Goal: Task Accomplishment & Management: Complete application form

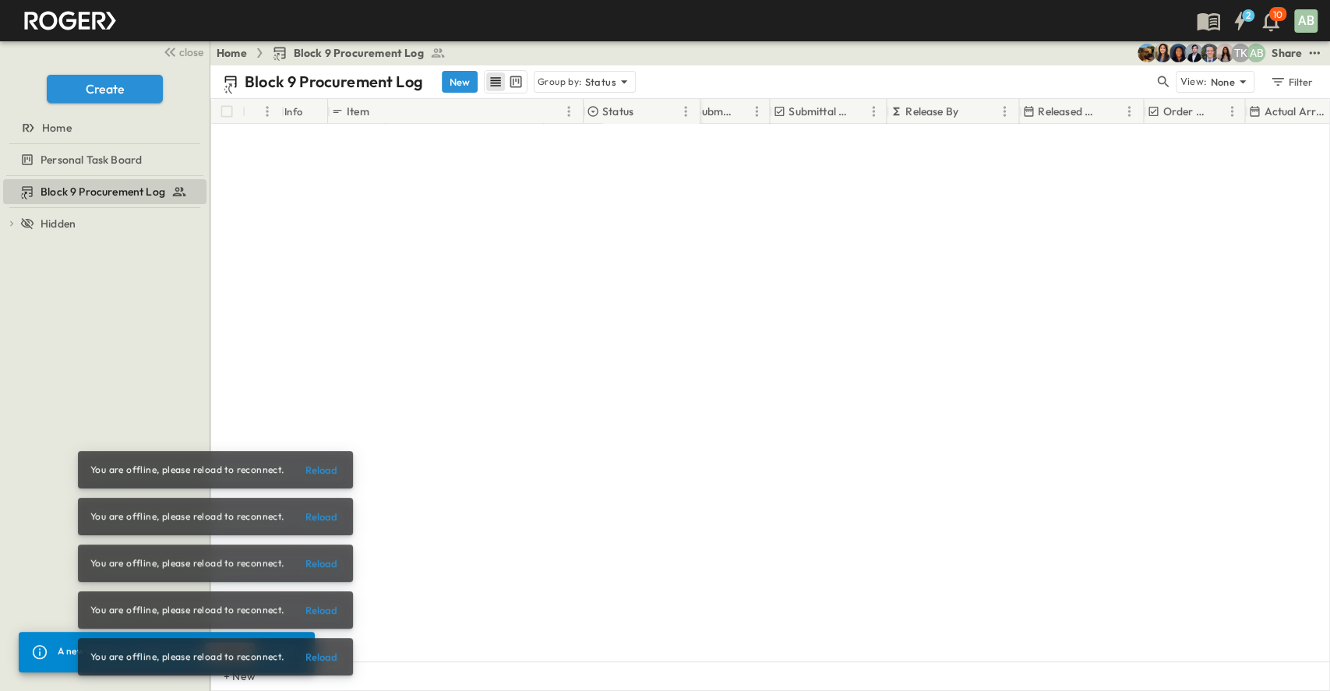
scroll to position [3614, 443]
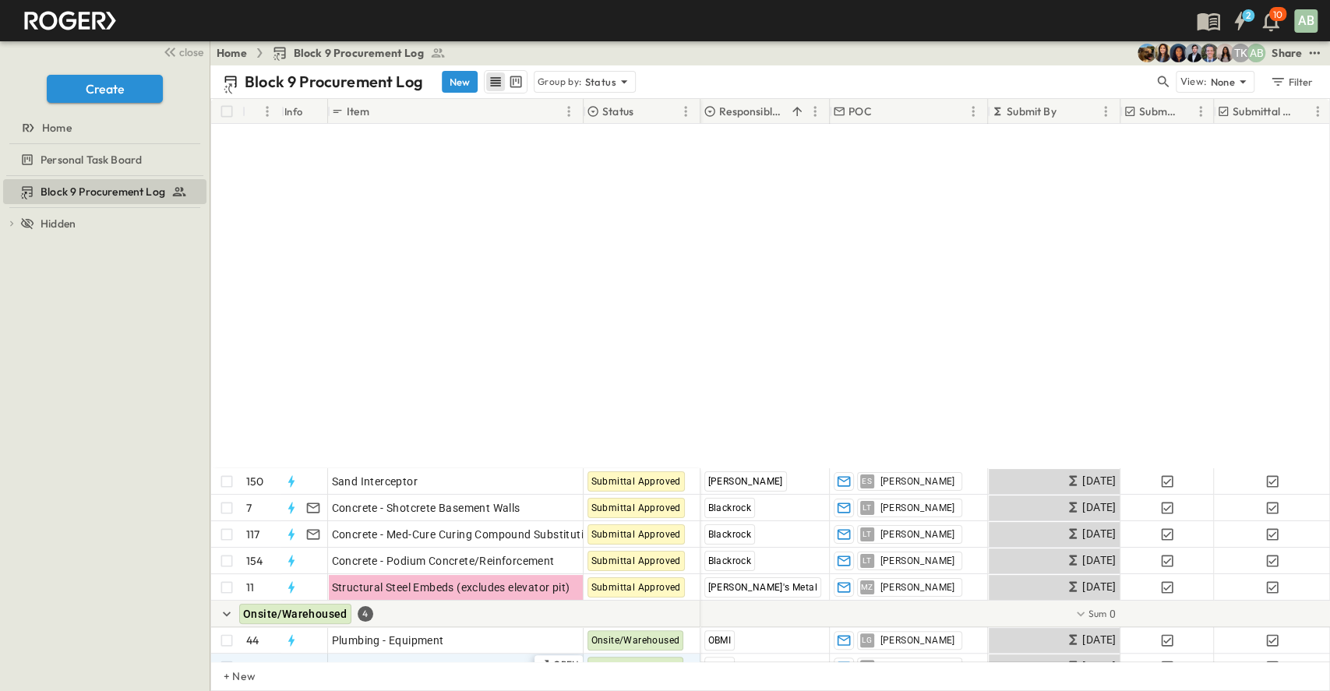
scroll to position [415, 0]
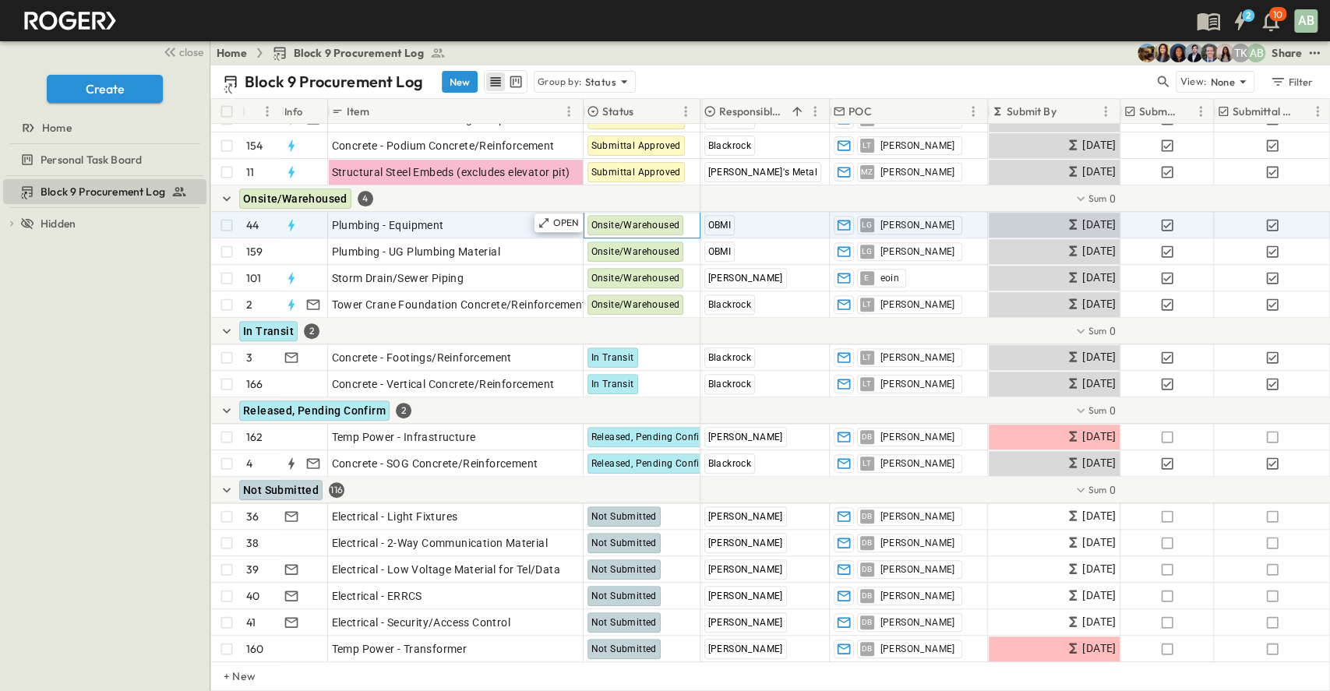
click at [642, 227] on span "Onsite/Warehoused" at bounding box center [635, 225] width 89 height 11
click at [562, 219] on p "OPEN" at bounding box center [566, 223] width 26 height 12
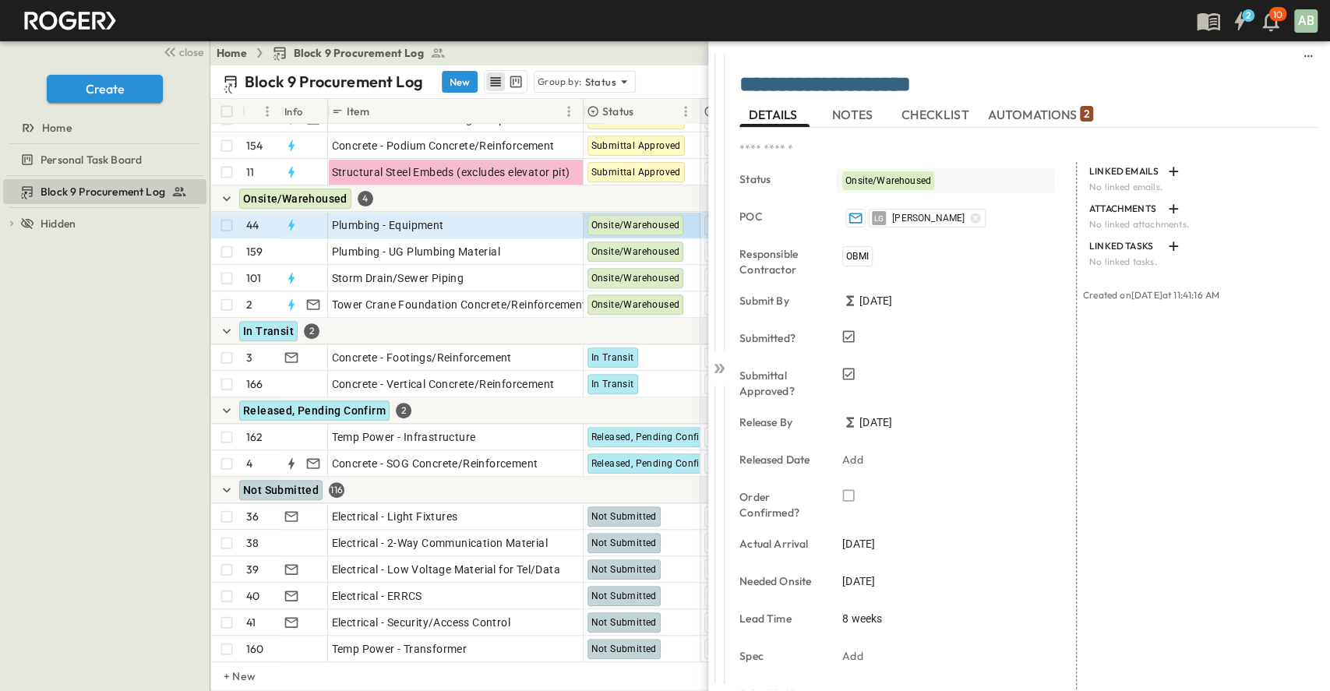
click at [904, 175] on span "Onsite/Warehoused" at bounding box center [888, 180] width 86 height 11
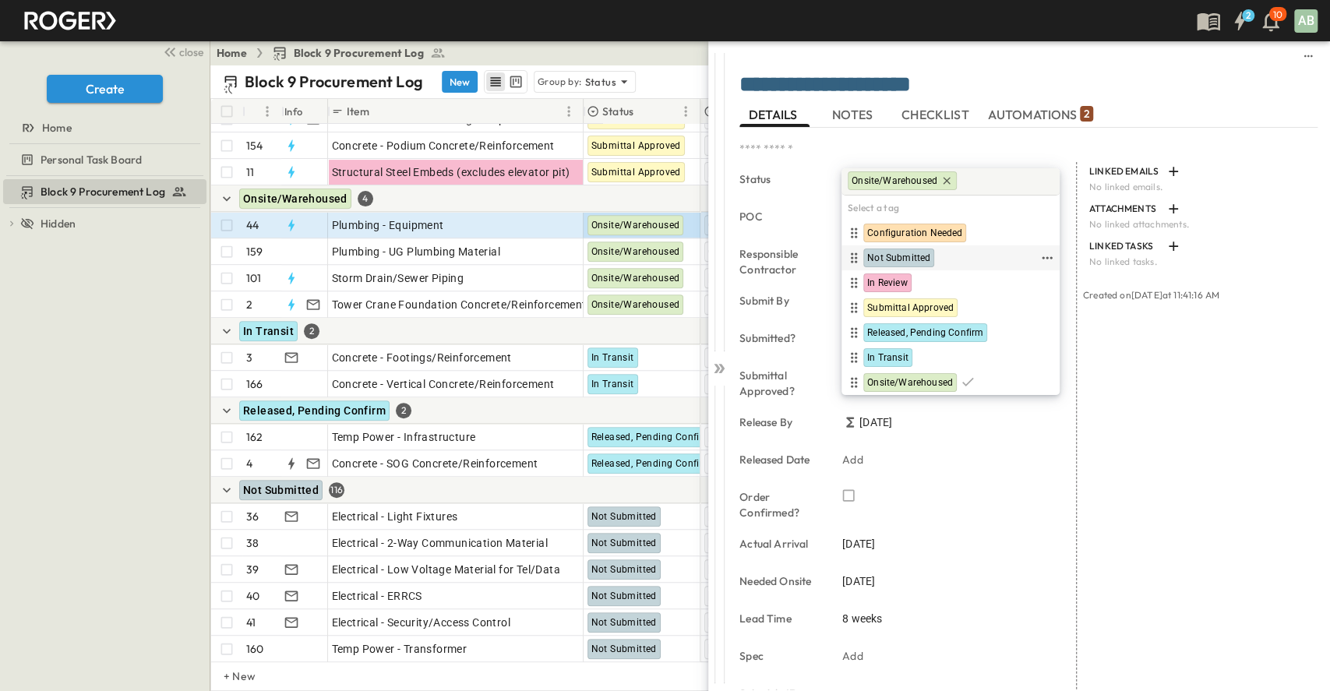
click at [894, 252] on span "Not Submitted" at bounding box center [898, 258] width 63 height 12
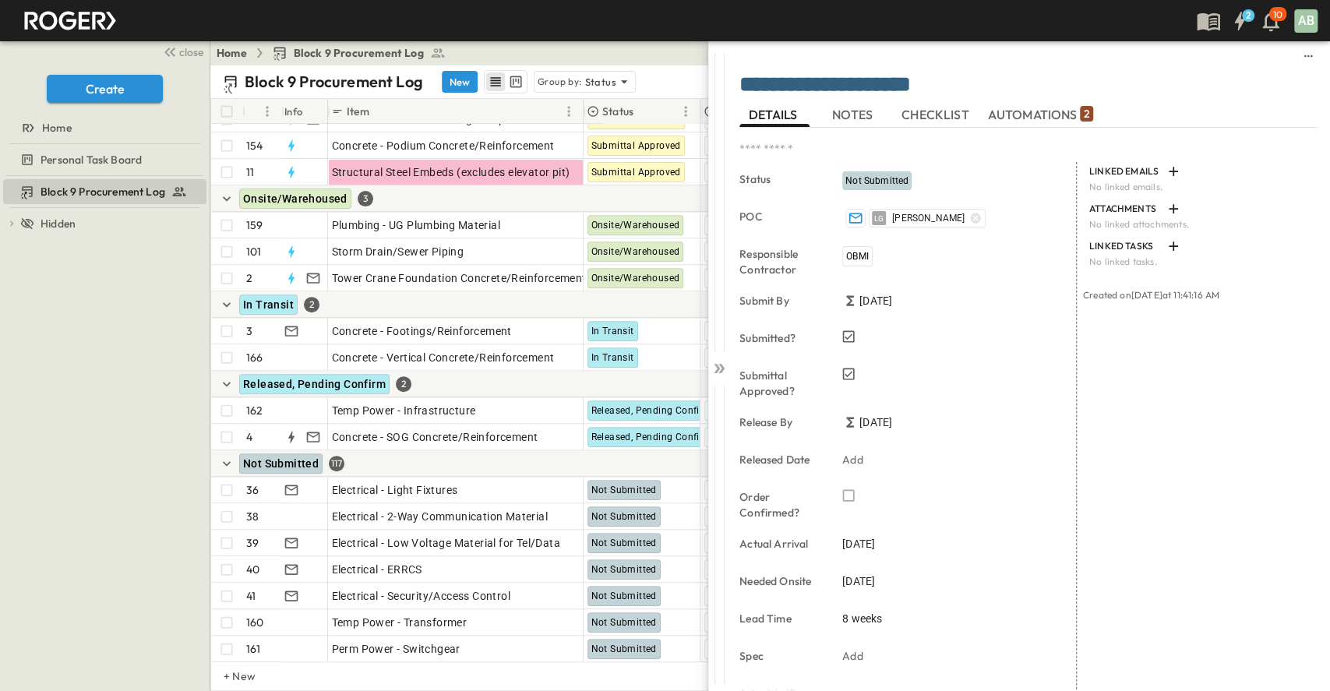
click at [62, 389] on div "Block 9 Procurement Log To pick up a draggable item, press the space bar. While…" at bounding box center [105, 433] width 210 height 515
click at [717, 368] on icon at bounding box center [716, 368] width 6 height 9
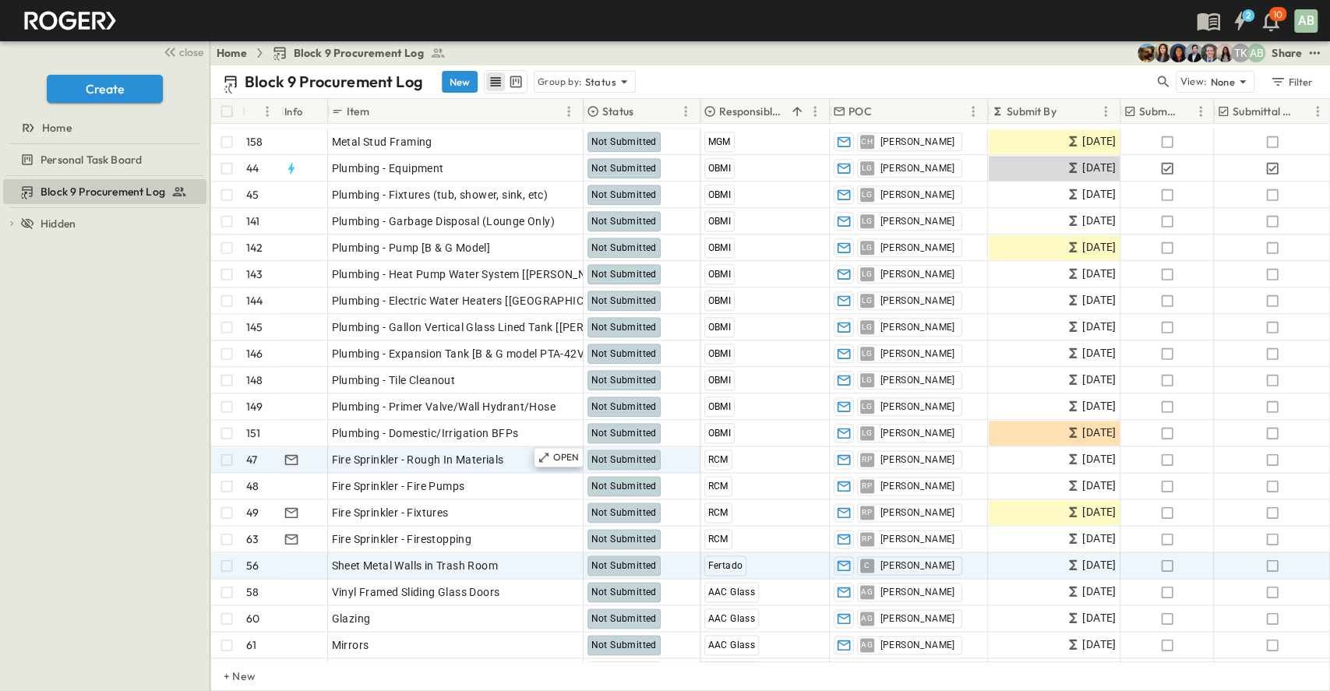
scroll to position [1246, 0]
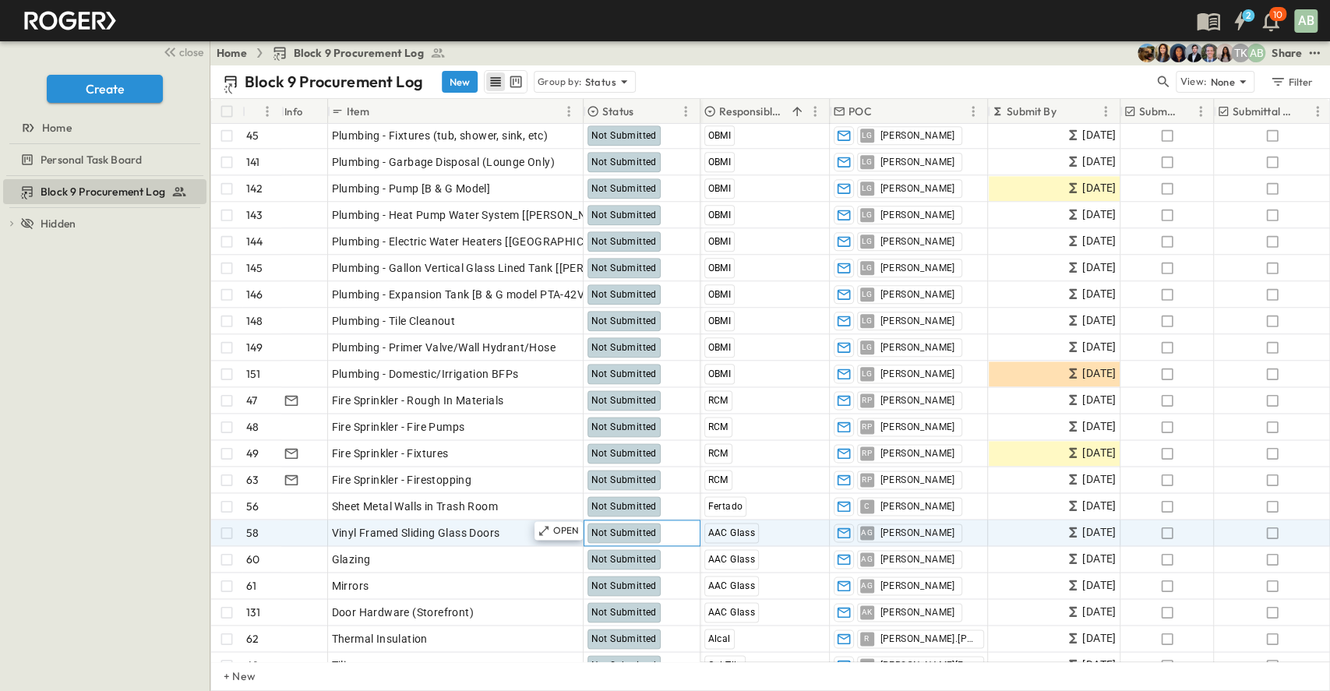
click at [636, 534] on span "Not Submitted" at bounding box center [623, 532] width 65 height 11
click at [636, 533] on span "Not Submitted" at bounding box center [623, 532] width 65 height 11
click at [571, 527] on p "OPEN" at bounding box center [566, 530] width 26 height 12
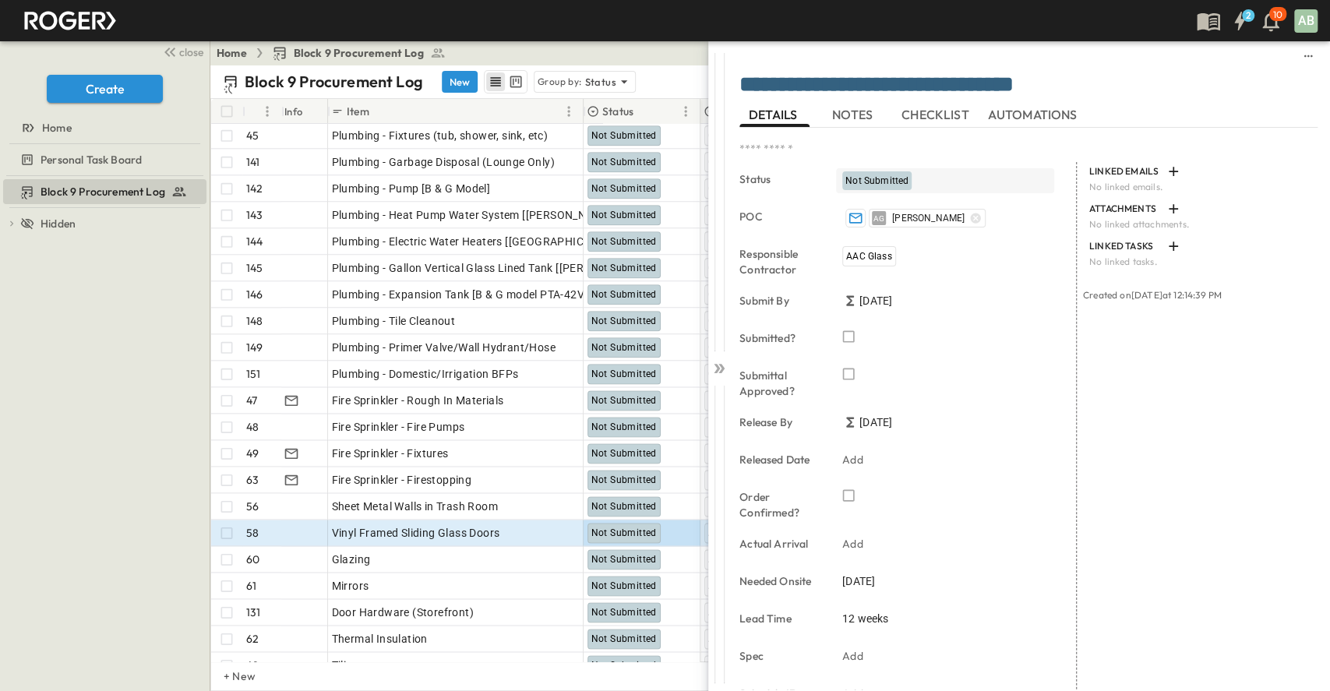
click at [872, 176] on span "Not Submitted" at bounding box center [876, 180] width 63 height 11
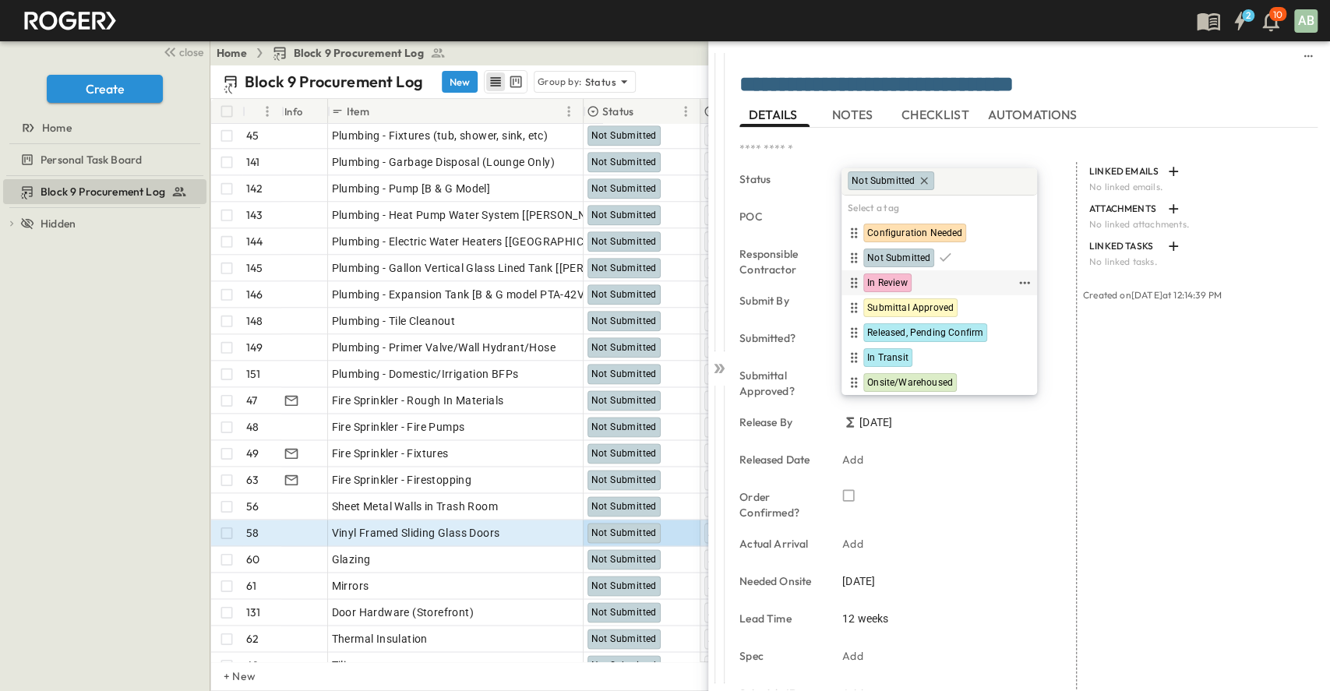
click at [902, 281] on span "In Review" at bounding box center [887, 283] width 41 height 12
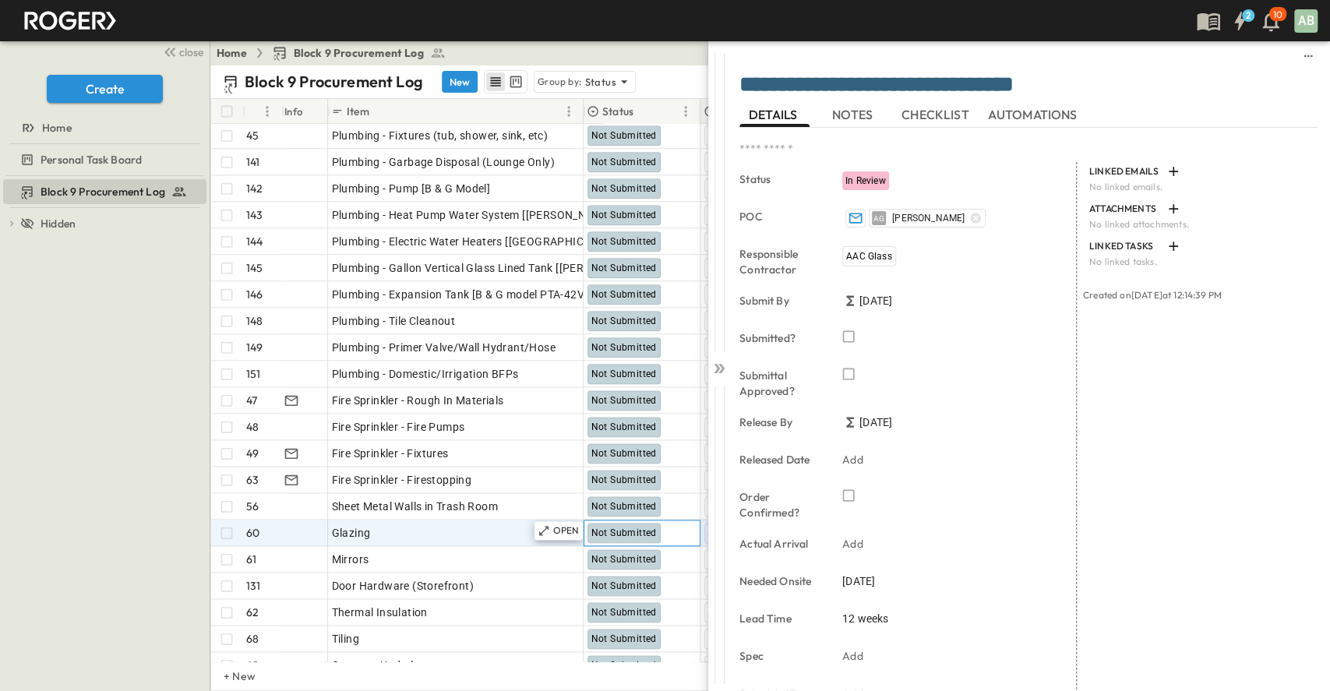
click at [635, 533] on span "Not Submitted" at bounding box center [623, 532] width 65 height 11
click at [629, 527] on div "Not Submitted" at bounding box center [623, 533] width 73 height 20
click at [467, 533] on div "Glazing" at bounding box center [456, 533] width 248 height 22
click at [565, 527] on p "OPEN" at bounding box center [566, 530] width 26 height 12
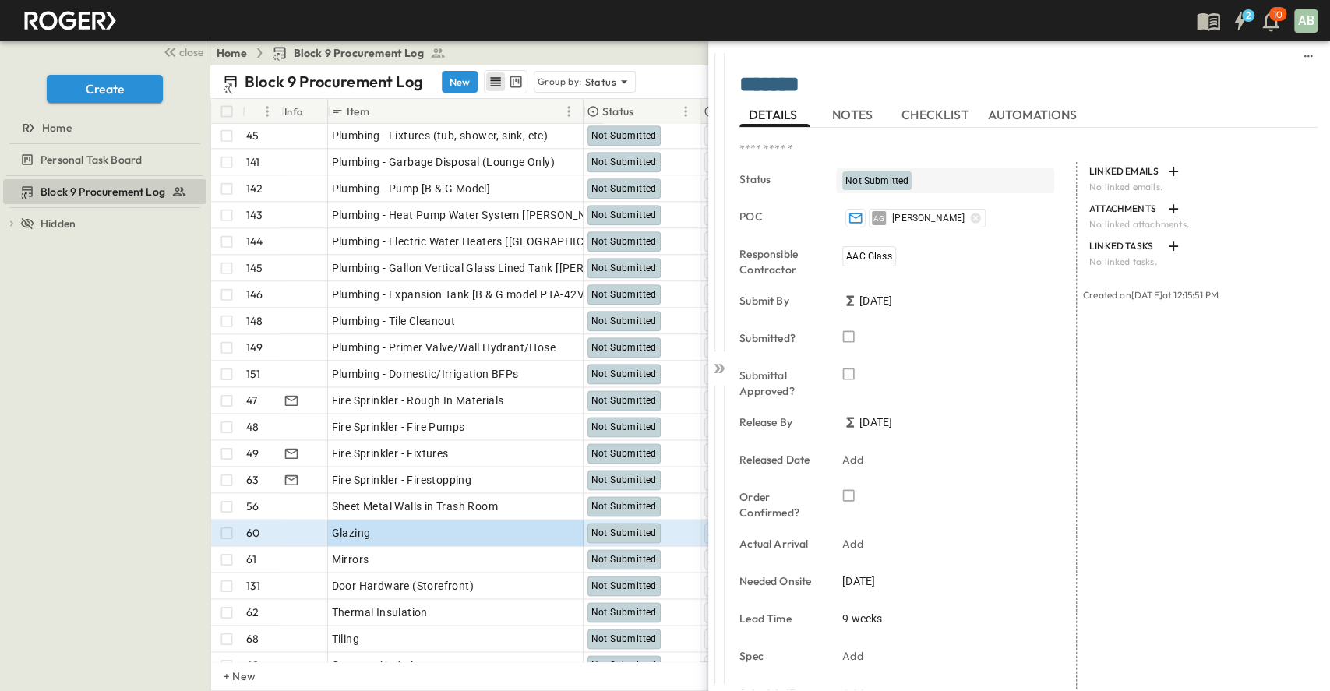
click at [894, 181] on span "Not Submitted" at bounding box center [876, 180] width 63 height 11
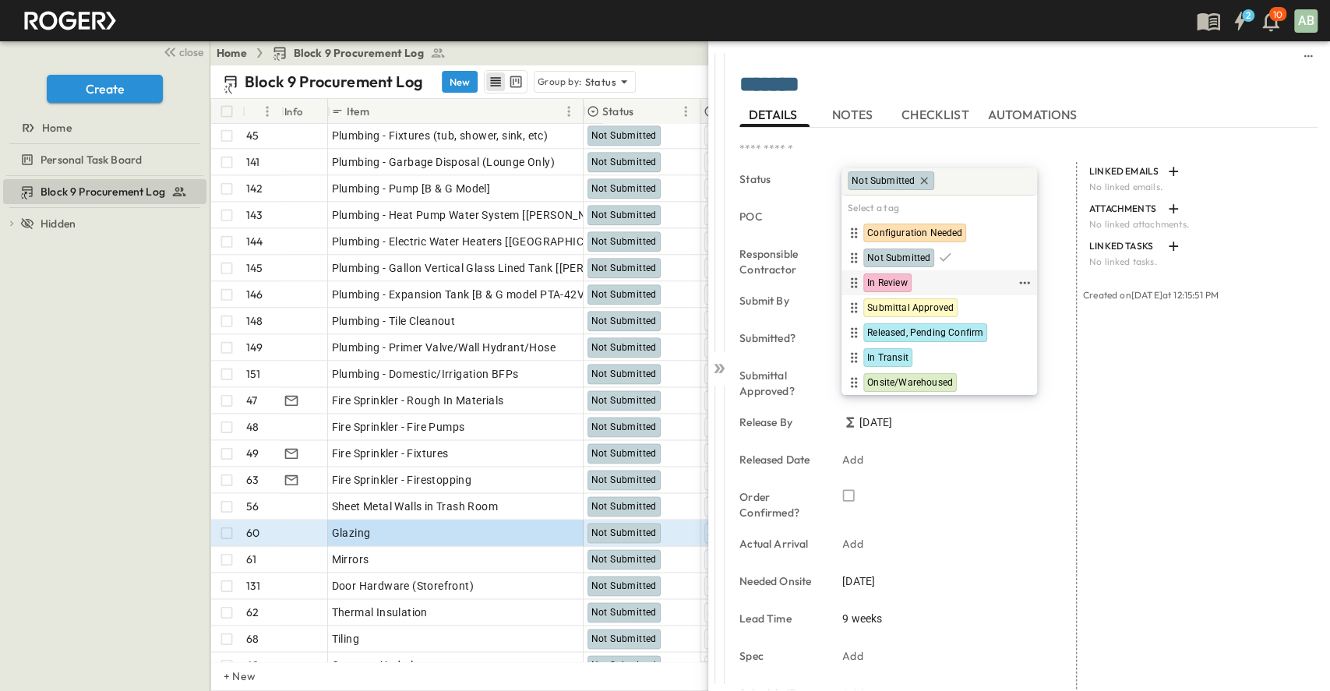
click at [896, 279] on span "In Review" at bounding box center [887, 283] width 41 height 12
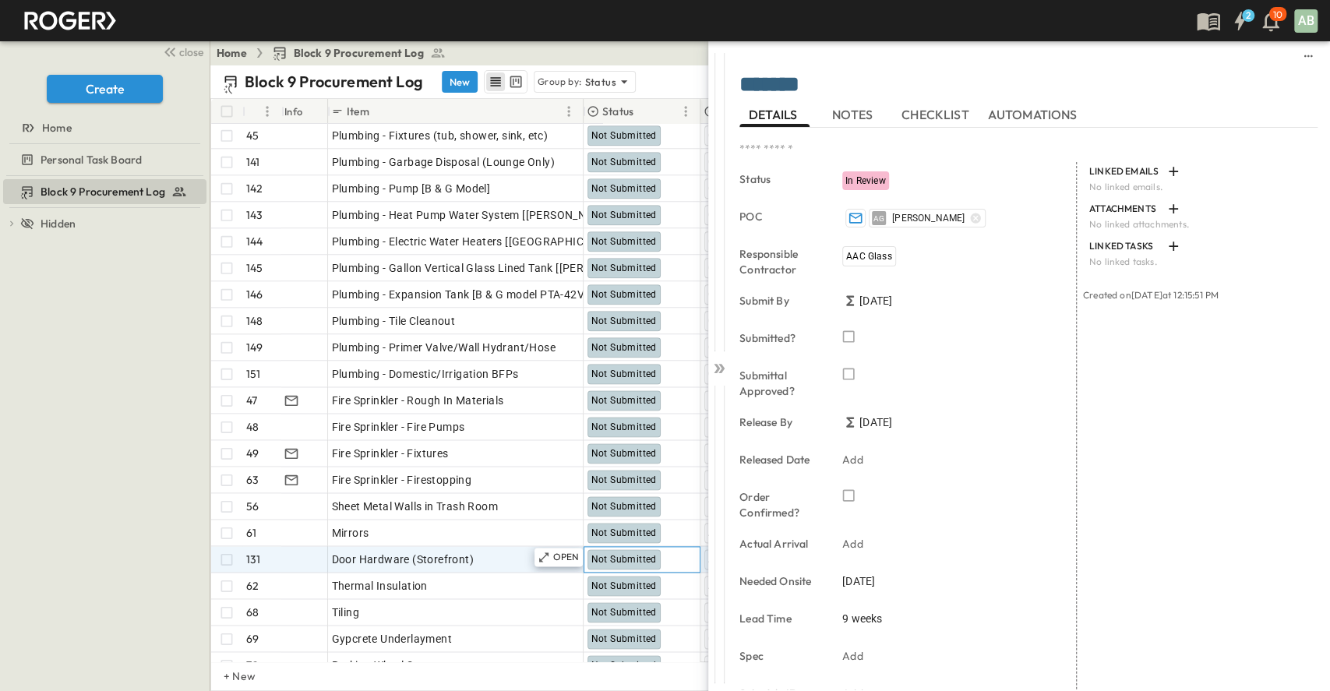
click at [611, 554] on span "Not Submitted" at bounding box center [623, 559] width 65 height 11
click at [573, 558] on p "OPEN" at bounding box center [566, 557] width 26 height 12
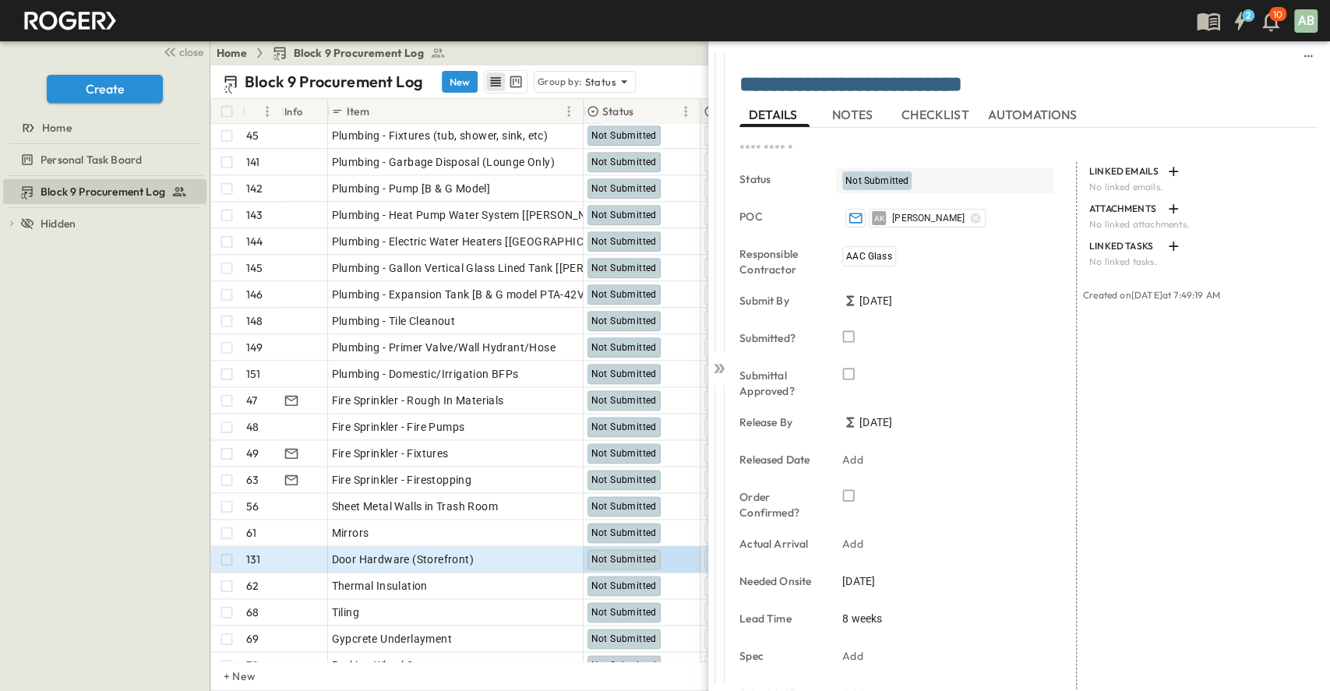
click at [890, 175] on span "Not Submitted" at bounding box center [876, 180] width 63 height 11
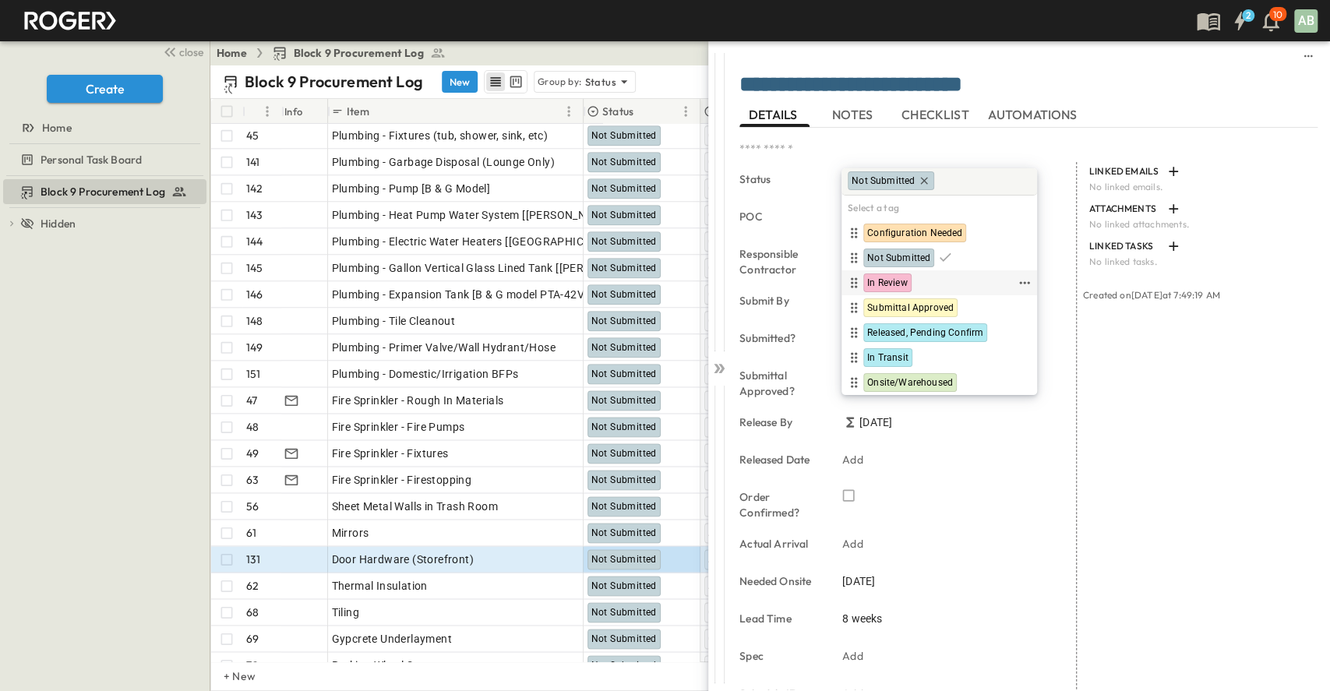
click at [886, 277] on span "In Review" at bounding box center [887, 283] width 41 height 12
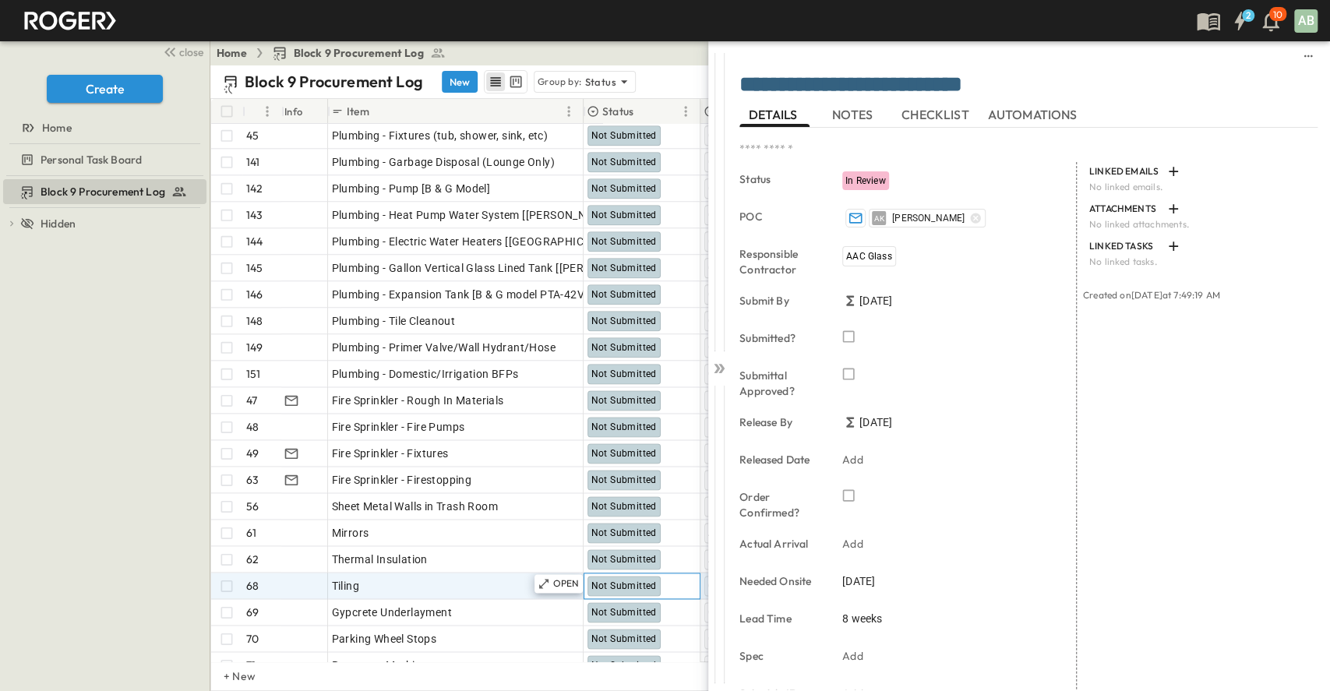
click at [631, 589] on span "Not Submitted" at bounding box center [623, 585] width 65 height 11
click at [630, 587] on span "Not Submitted" at bounding box center [623, 585] width 65 height 11
click at [632, 558] on span "Not Submitted" at bounding box center [623, 559] width 65 height 11
click at [631, 577] on div "Not Submitted" at bounding box center [623, 586] width 73 height 20
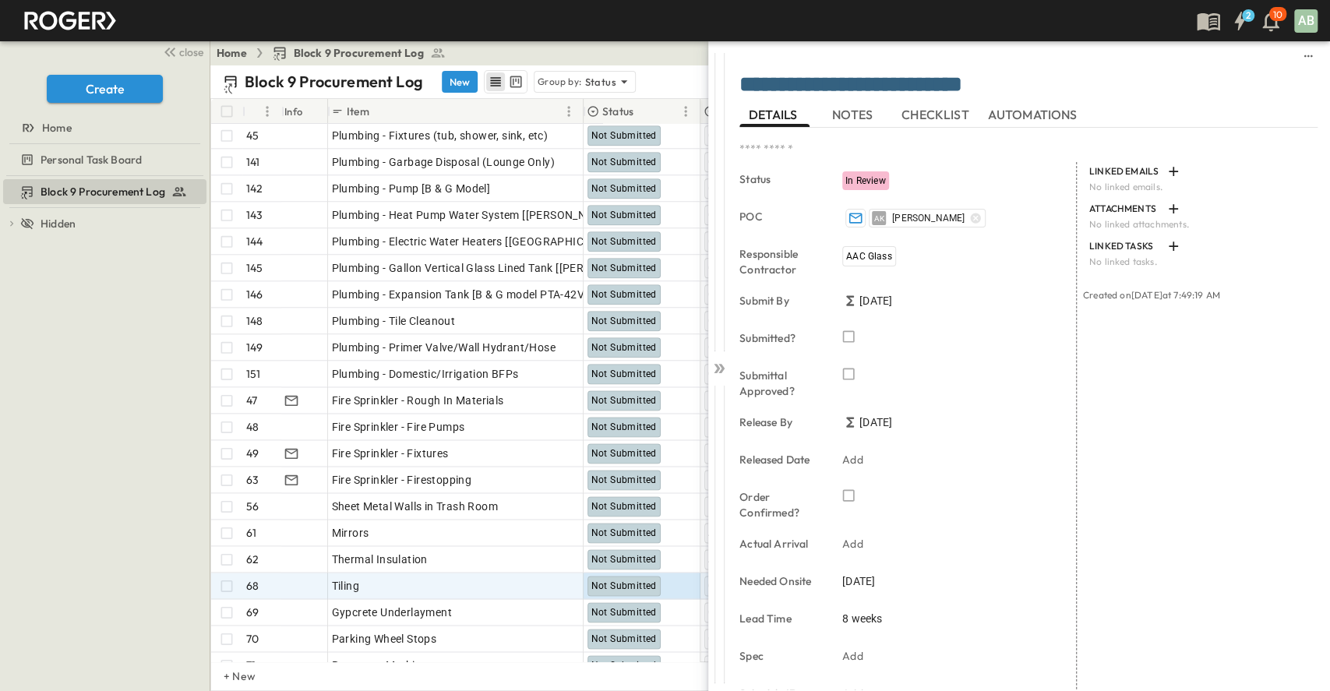
click at [730, 356] on div "**********" at bounding box center [1030, 365] width 600 height 649
click at [721, 365] on icon at bounding box center [719, 369] width 16 height 16
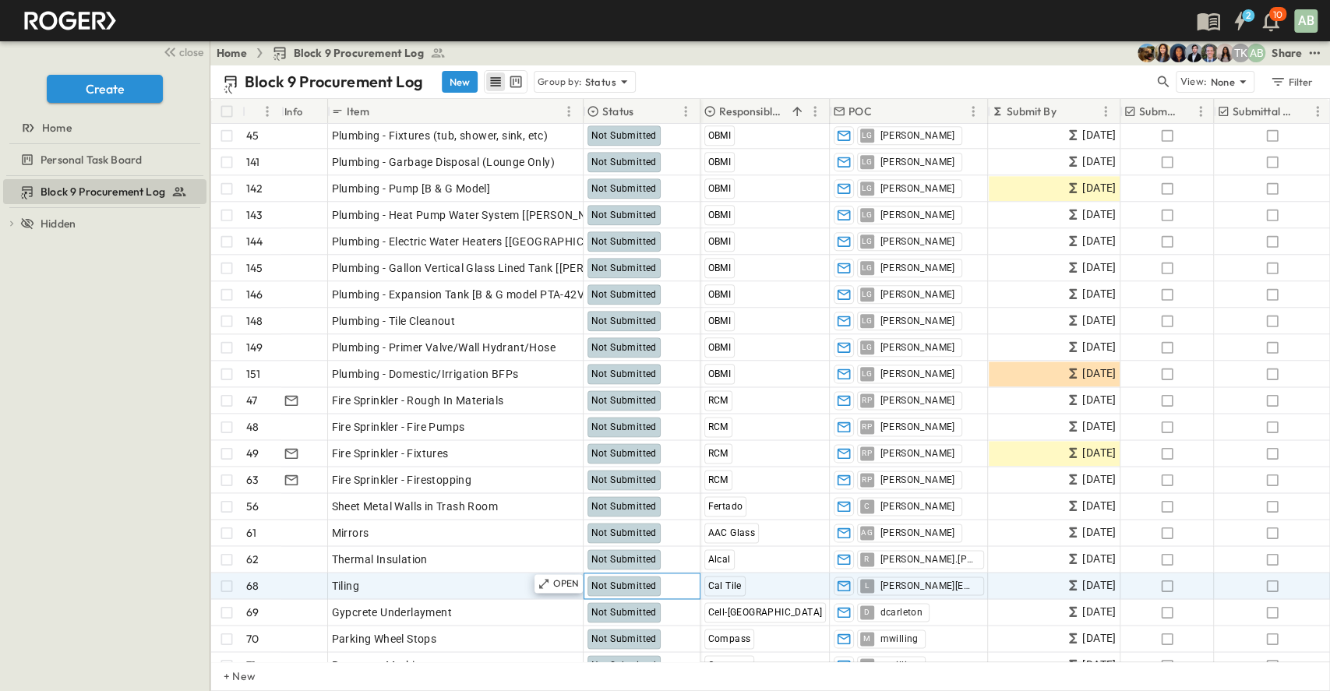
click at [631, 581] on span "Not Submitted" at bounding box center [623, 585] width 65 height 11
click at [631, 578] on div "Not Submitted" at bounding box center [623, 586] width 73 height 20
click at [629, 580] on span "Not Submitted" at bounding box center [623, 585] width 65 height 11
click at [573, 577] on p "OPEN" at bounding box center [566, 583] width 26 height 12
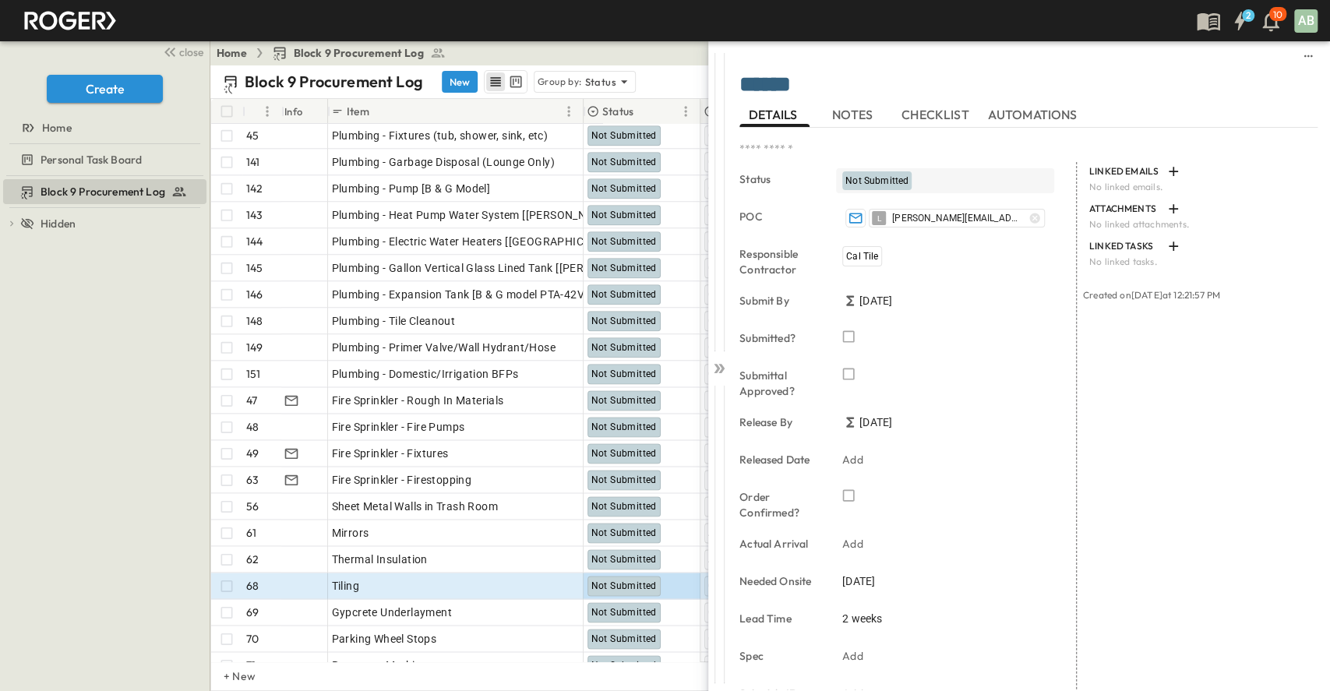
click at [892, 184] on span "Not Submitted" at bounding box center [876, 180] width 63 height 11
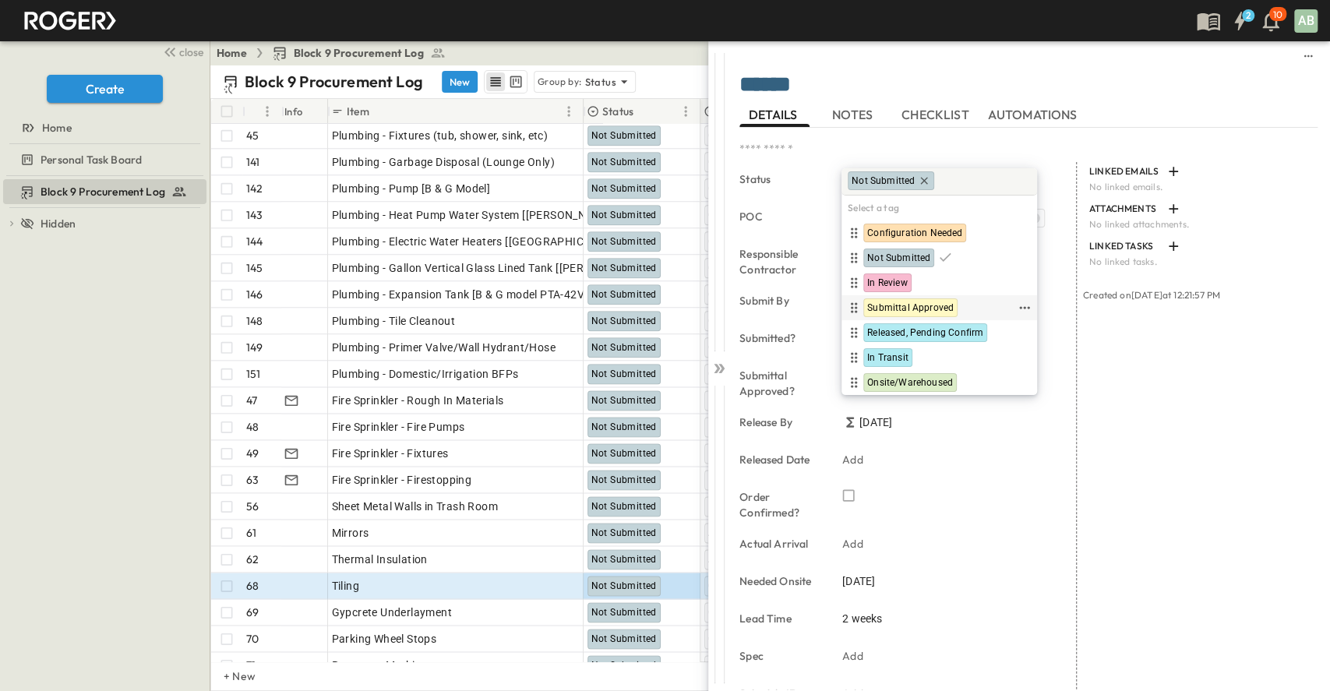
click at [880, 302] on span "Submittal Approved" at bounding box center [910, 307] width 86 height 12
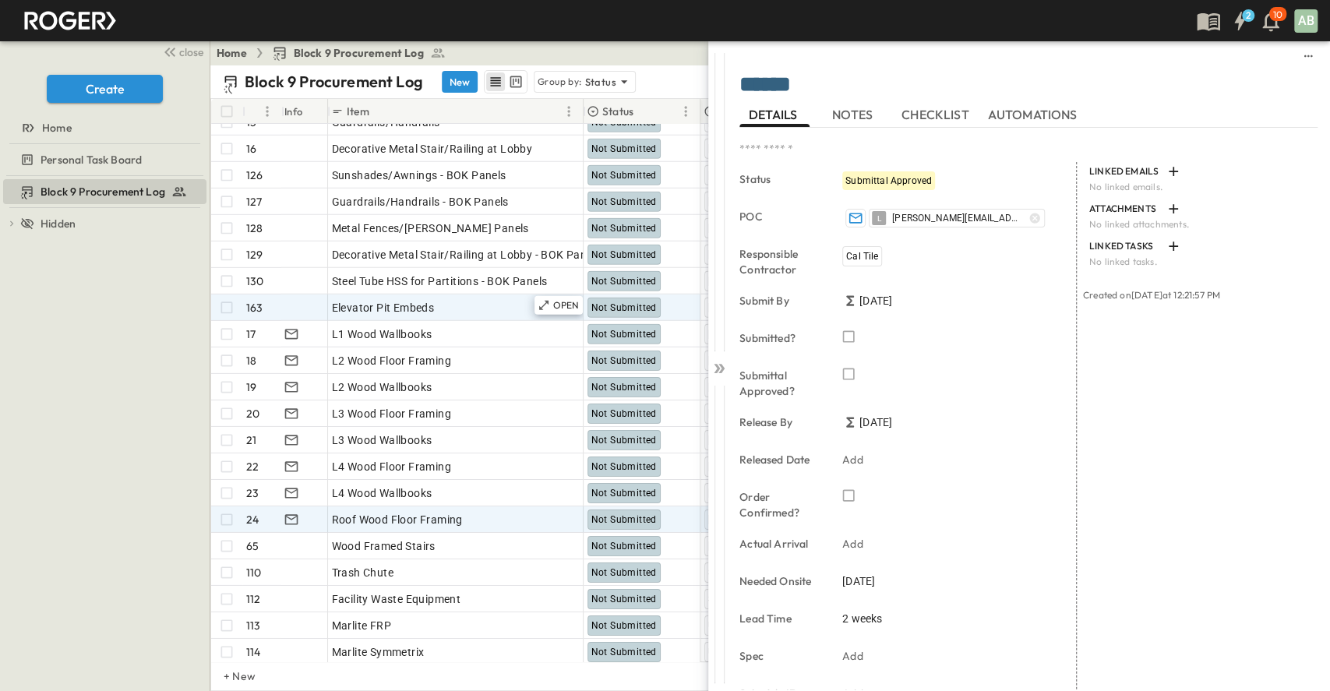
scroll to position [3349, 0]
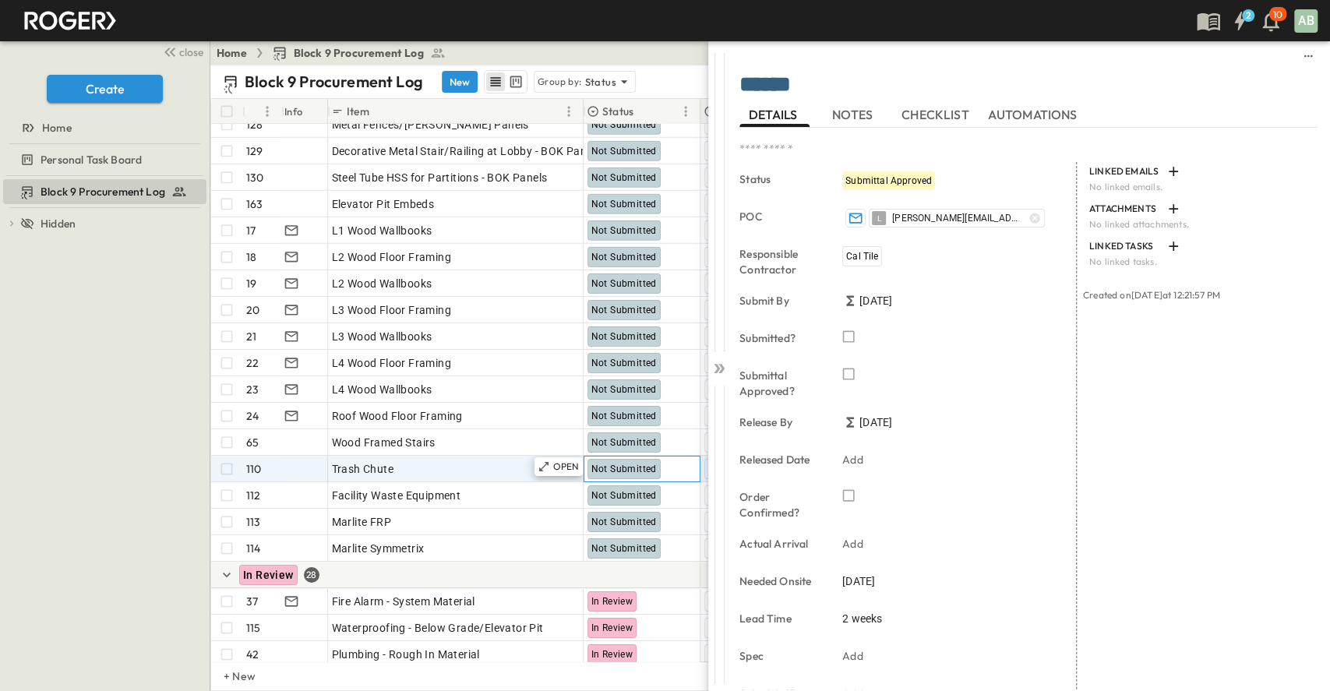
click at [617, 465] on span "Not Submitted" at bounding box center [623, 468] width 65 height 11
click at [551, 463] on div "OPEN" at bounding box center [558, 466] width 48 height 19
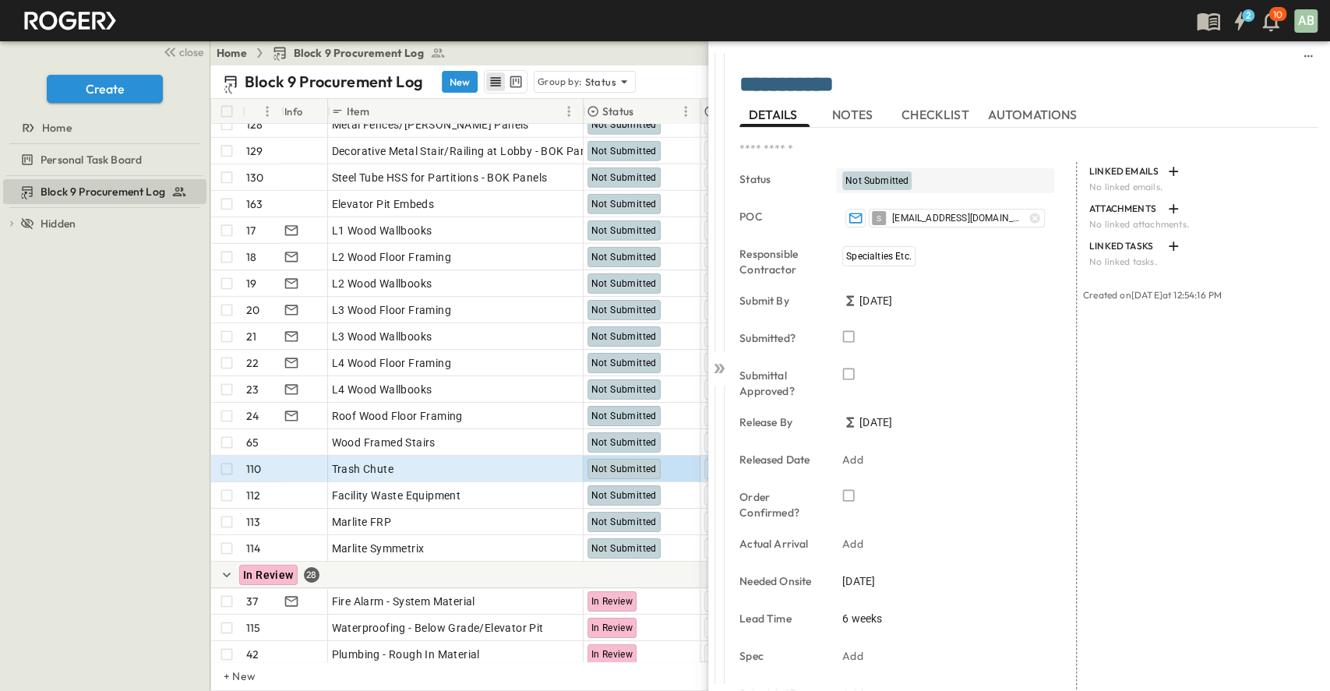
click at [893, 178] on span "Not Submitted" at bounding box center [876, 180] width 63 height 11
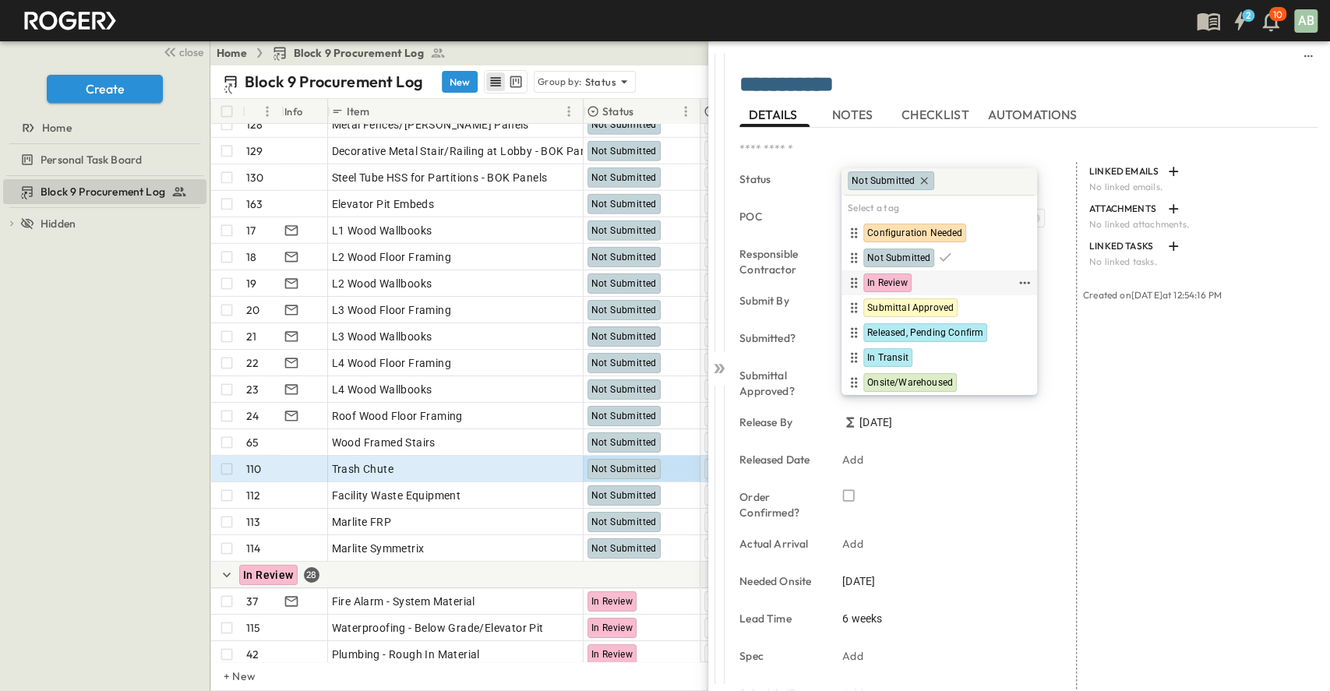
click at [892, 277] on span "In Review" at bounding box center [887, 283] width 41 height 12
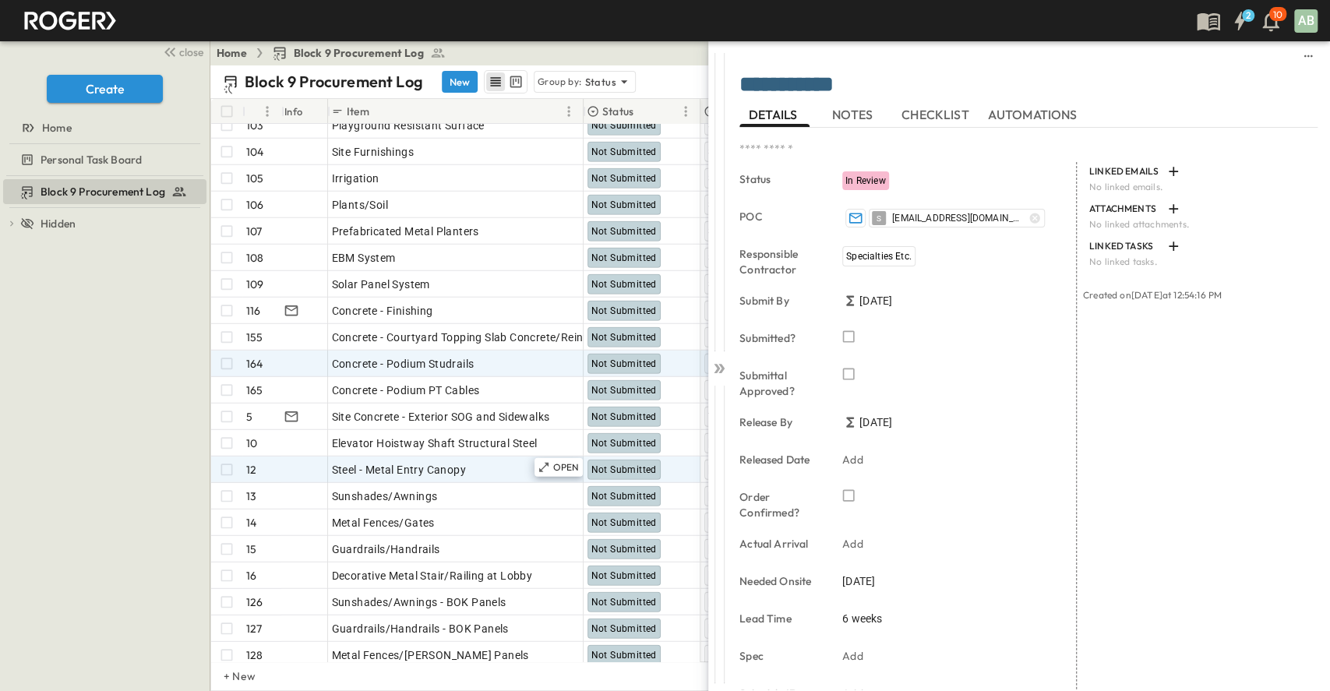
scroll to position [2787, 0]
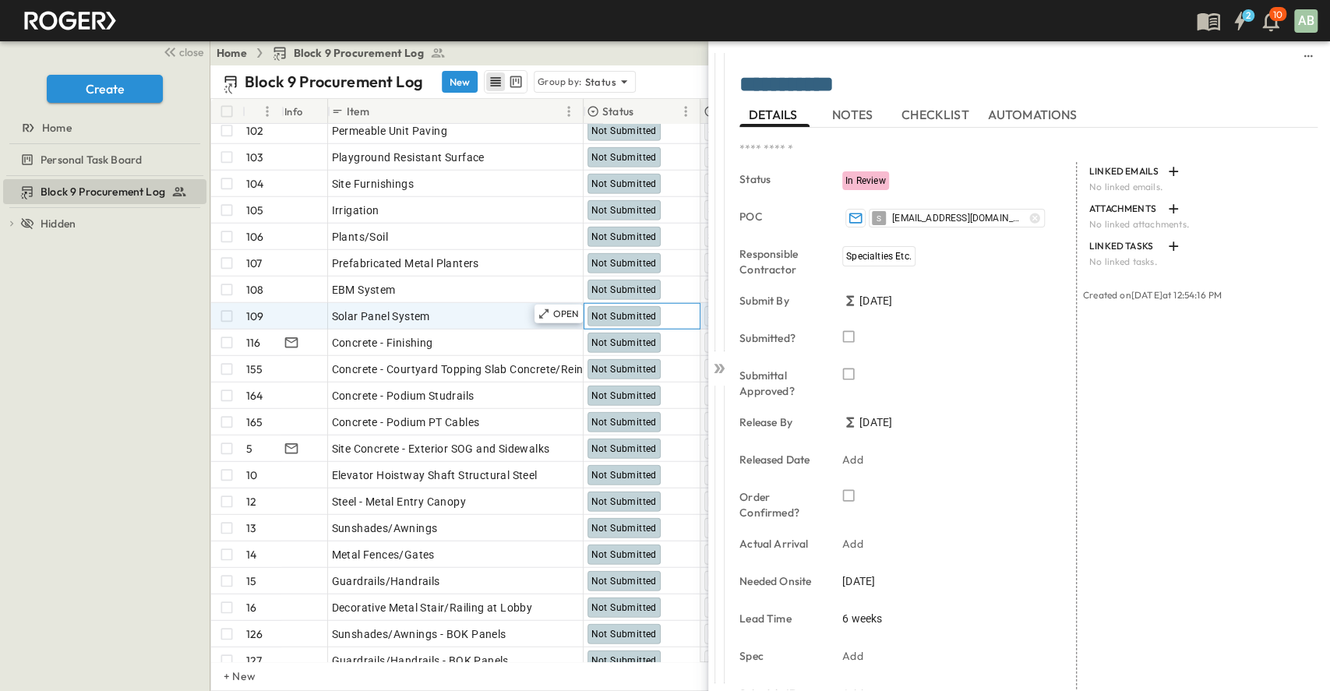
click at [638, 308] on div "Not Submitted" at bounding box center [623, 316] width 73 height 20
click at [567, 308] on p "OPEN" at bounding box center [566, 314] width 26 height 12
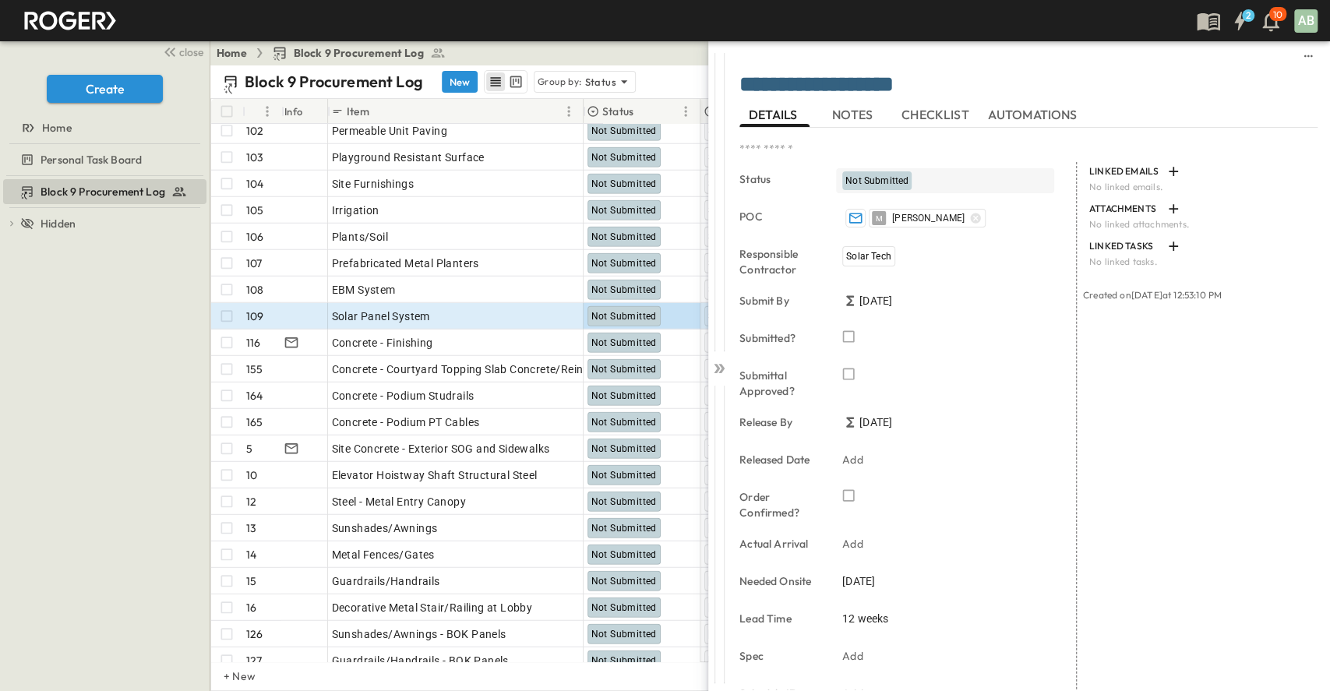
click at [891, 179] on span "Not Submitted" at bounding box center [876, 180] width 63 height 11
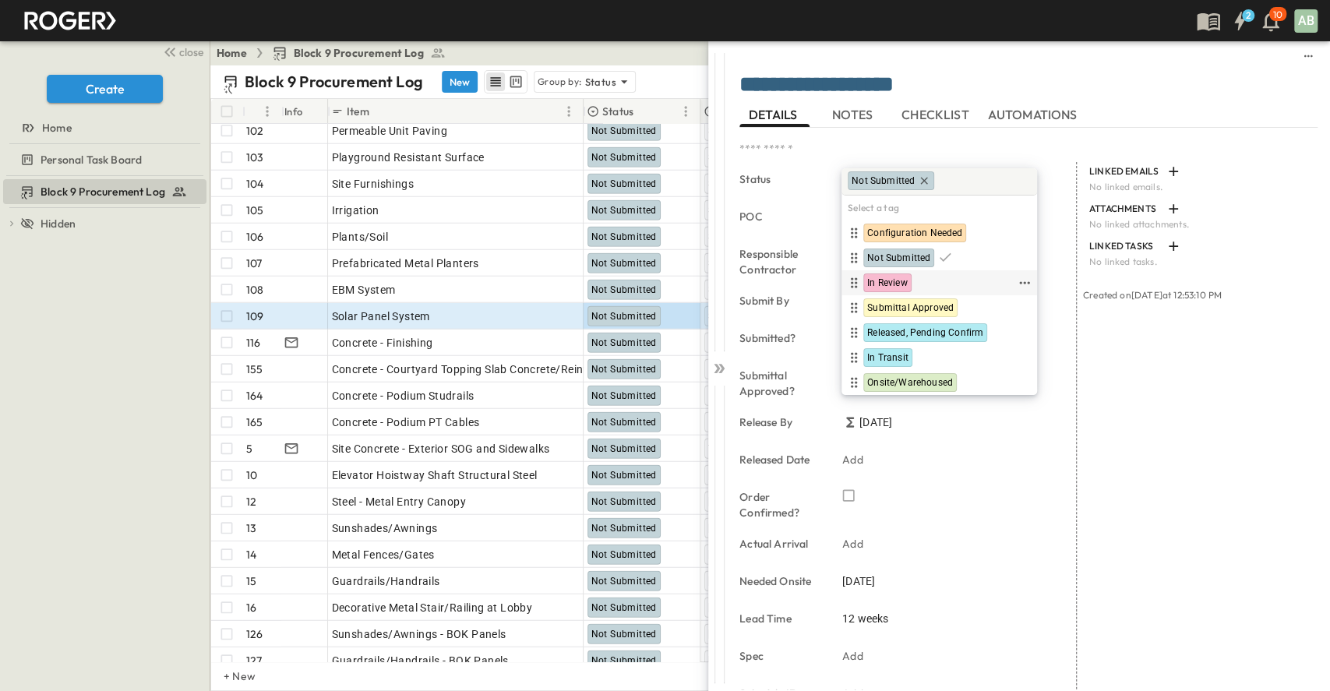
click at [885, 277] on span "In Review" at bounding box center [887, 283] width 41 height 12
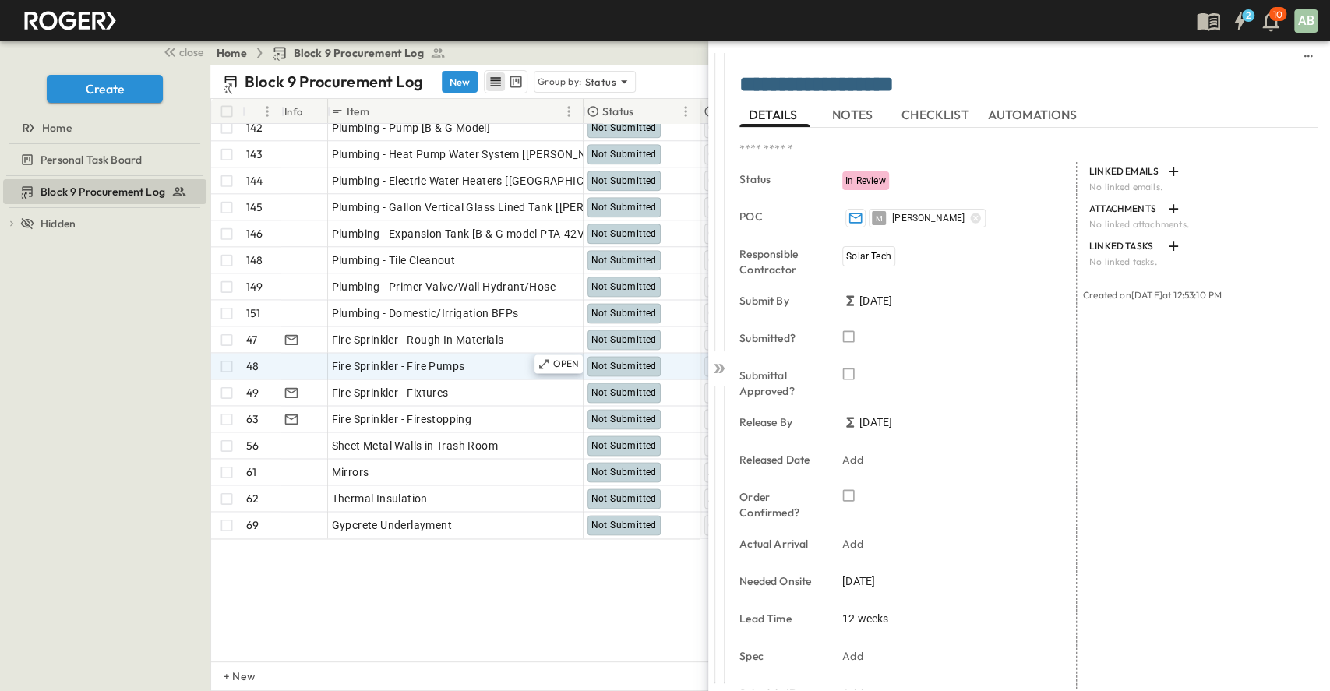
scroll to position [1126, 0]
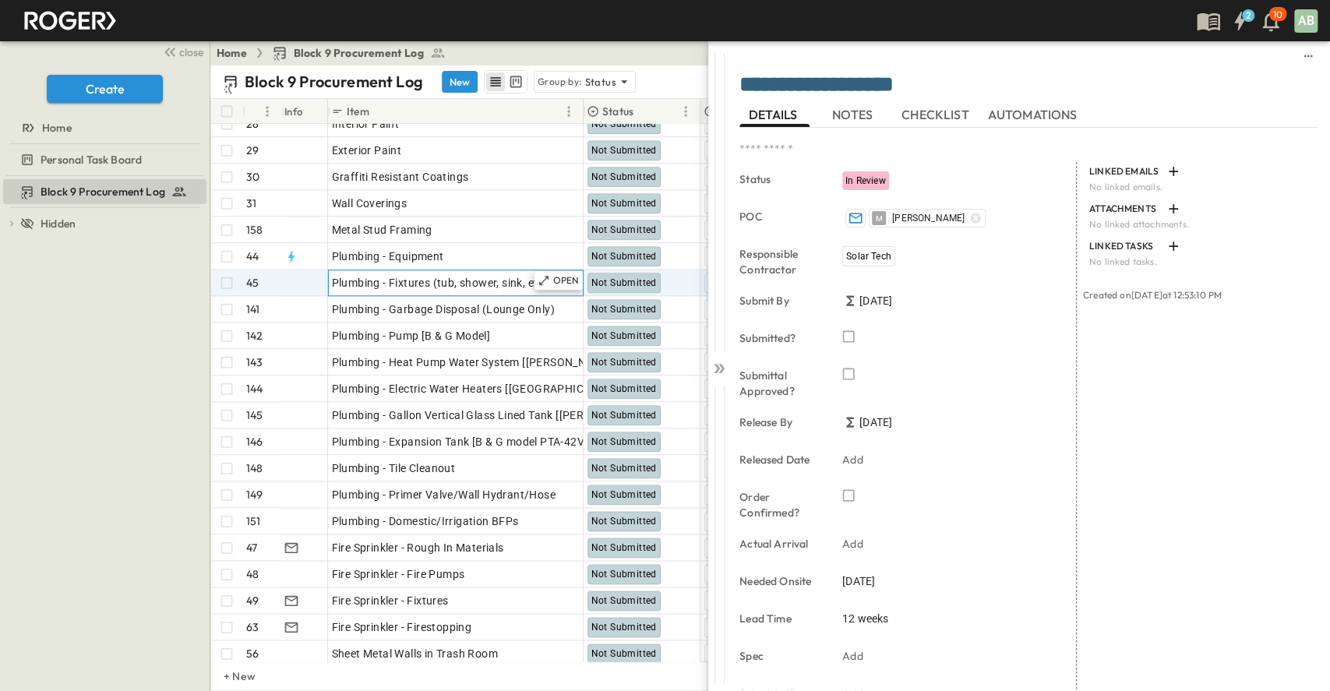
click at [498, 290] on div "Plumbing - Fixtures (tub, shower, sink, etc)" at bounding box center [456, 283] width 248 height 22
drag, startPoint x: 423, startPoint y: 280, endPoint x: 400, endPoint y: 281, distance: 23.4
click at [400, 281] on input "**********" at bounding box center [455, 282] width 253 height 19
click at [439, 284] on input "**********" at bounding box center [455, 282] width 253 height 19
click at [463, 279] on input "**********" at bounding box center [455, 282] width 253 height 19
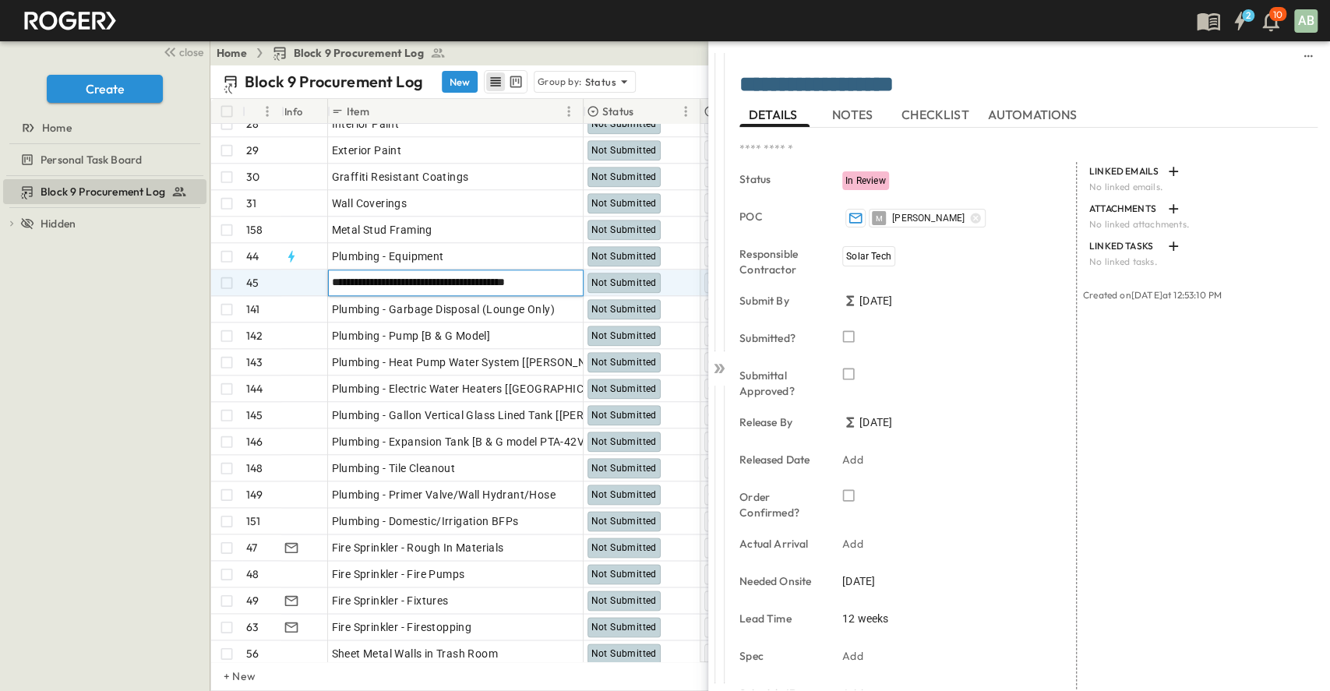
click at [504, 279] on input "**********" at bounding box center [455, 282] width 253 height 19
click at [541, 280] on input "**********" at bounding box center [455, 282] width 253 height 19
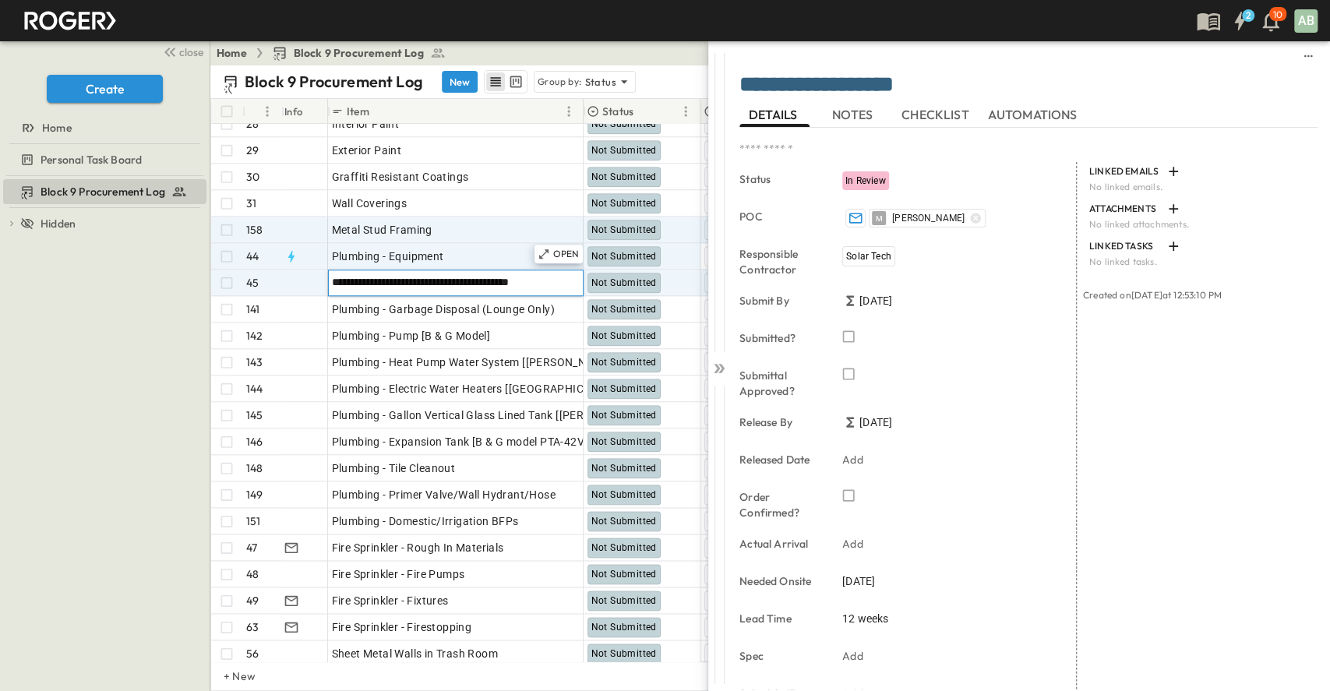
type input "**********"
click at [378, 254] on span "Plumbing - Equipment" at bounding box center [388, 256] width 112 height 16
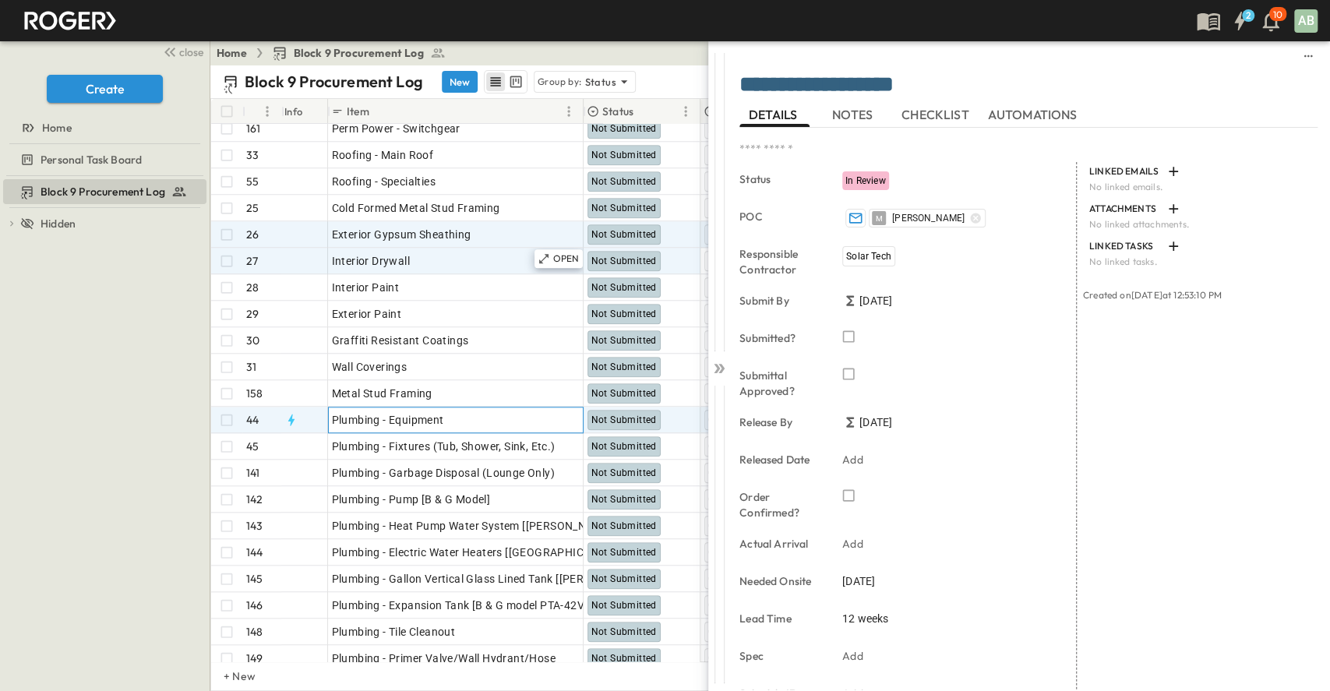
scroll to position [918, 0]
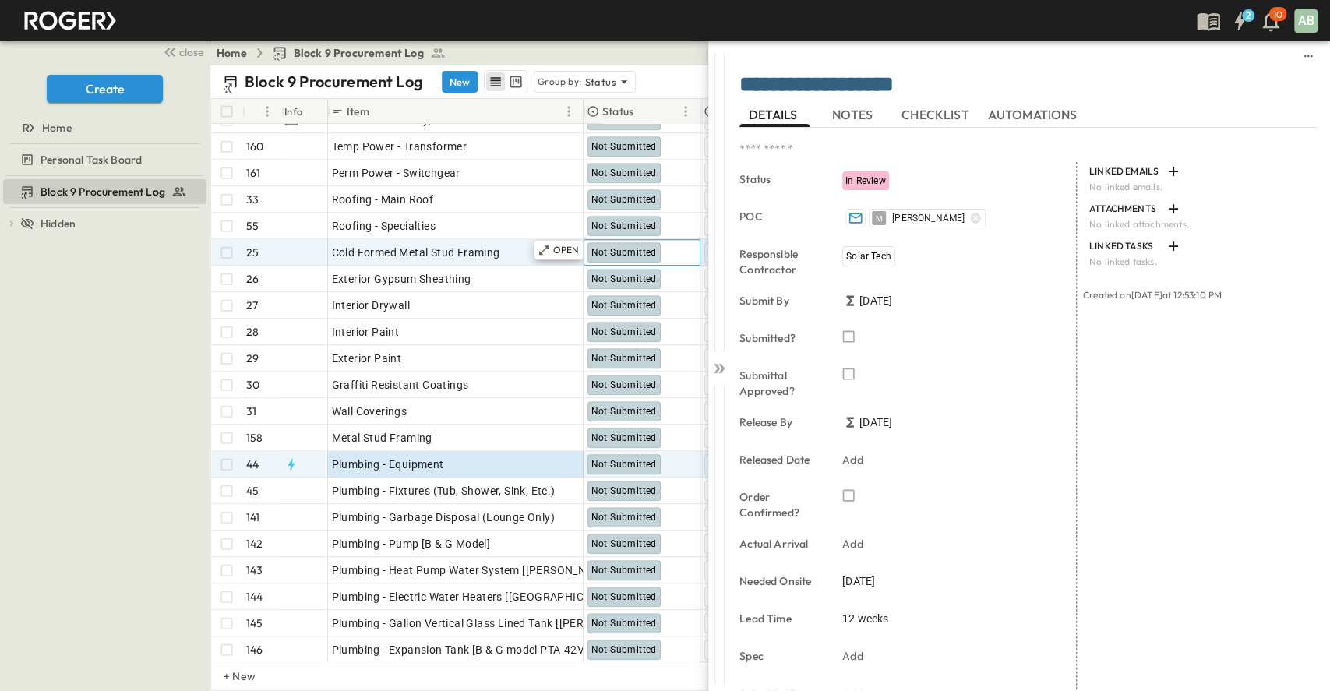
click at [625, 244] on div "Not Submitted" at bounding box center [623, 252] width 73 height 20
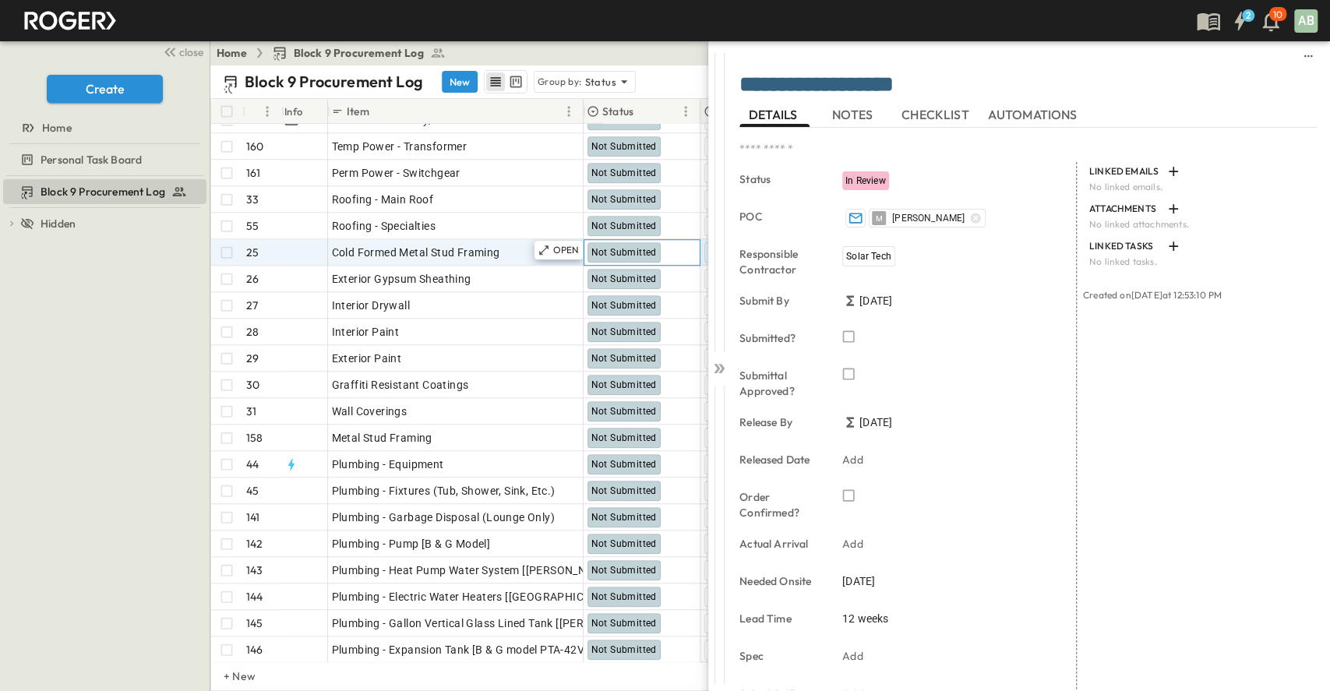
click at [623, 252] on span "Not Submitted" at bounding box center [623, 252] width 65 height 11
click at [561, 244] on p "OPEN" at bounding box center [566, 250] width 26 height 12
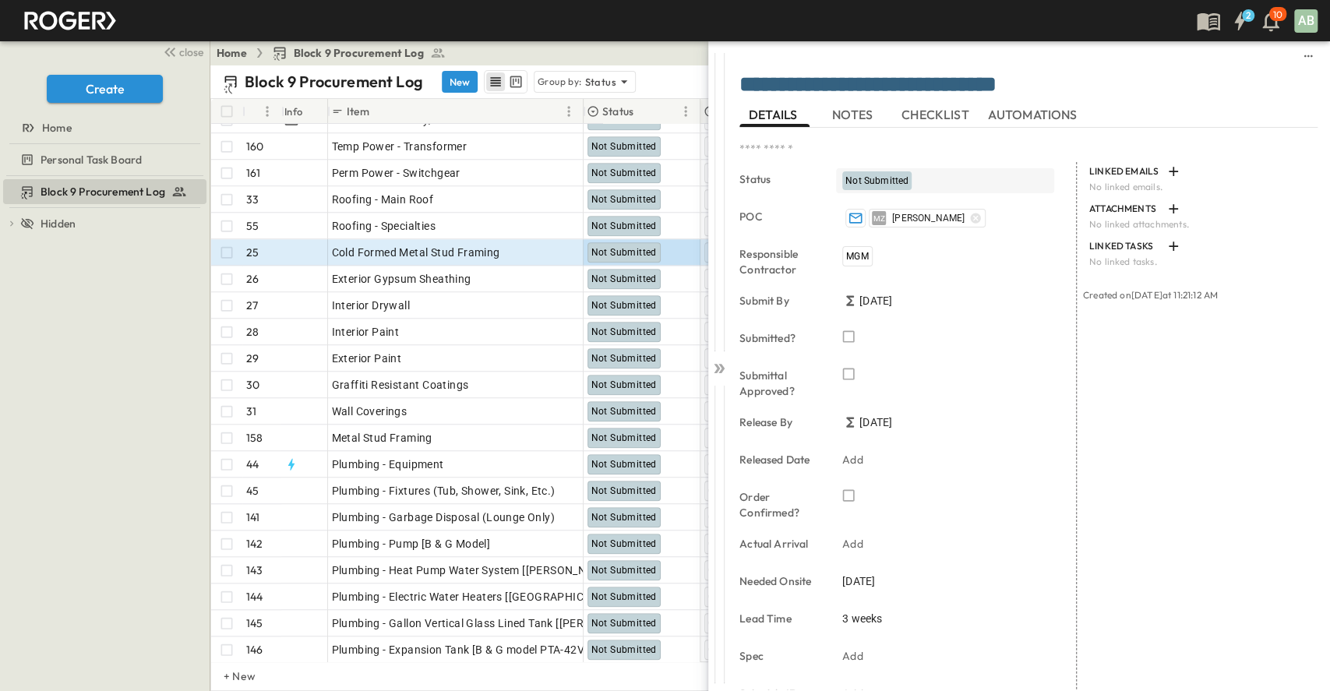
click at [900, 178] on span "Not Submitted" at bounding box center [876, 180] width 63 height 11
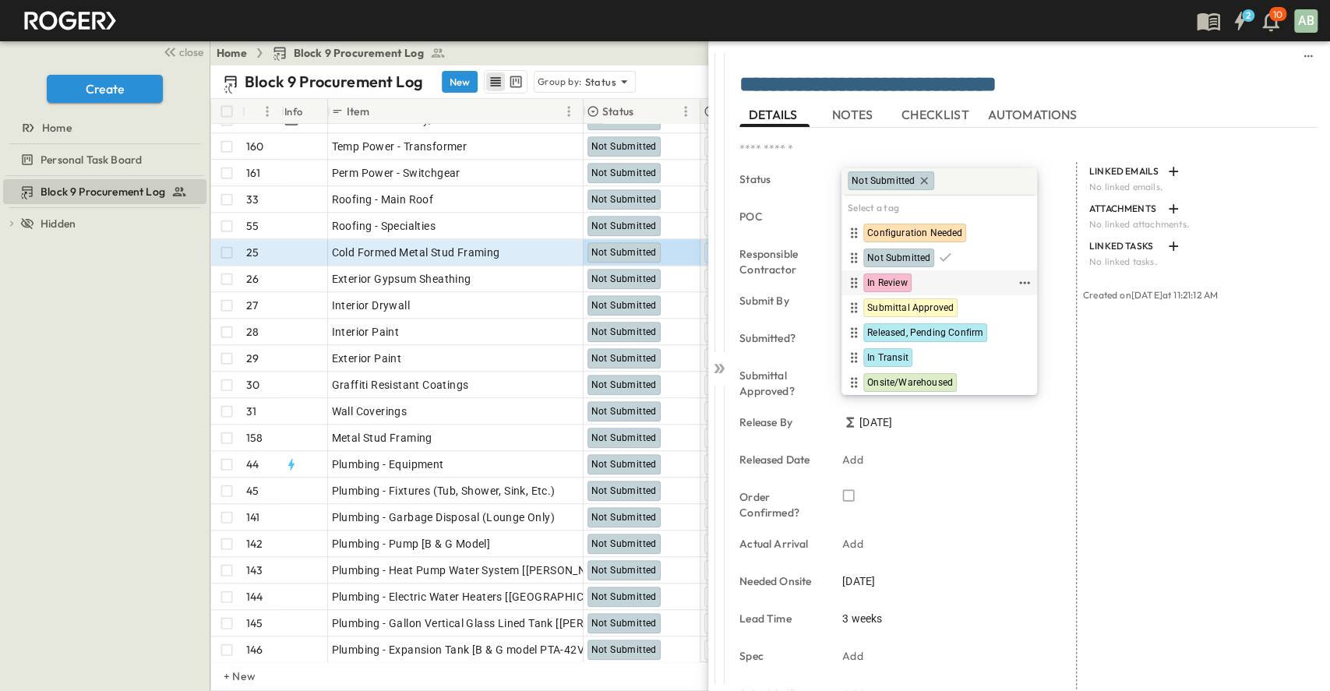
click at [892, 277] on span "In Review" at bounding box center [887, 283] width 41 height 12
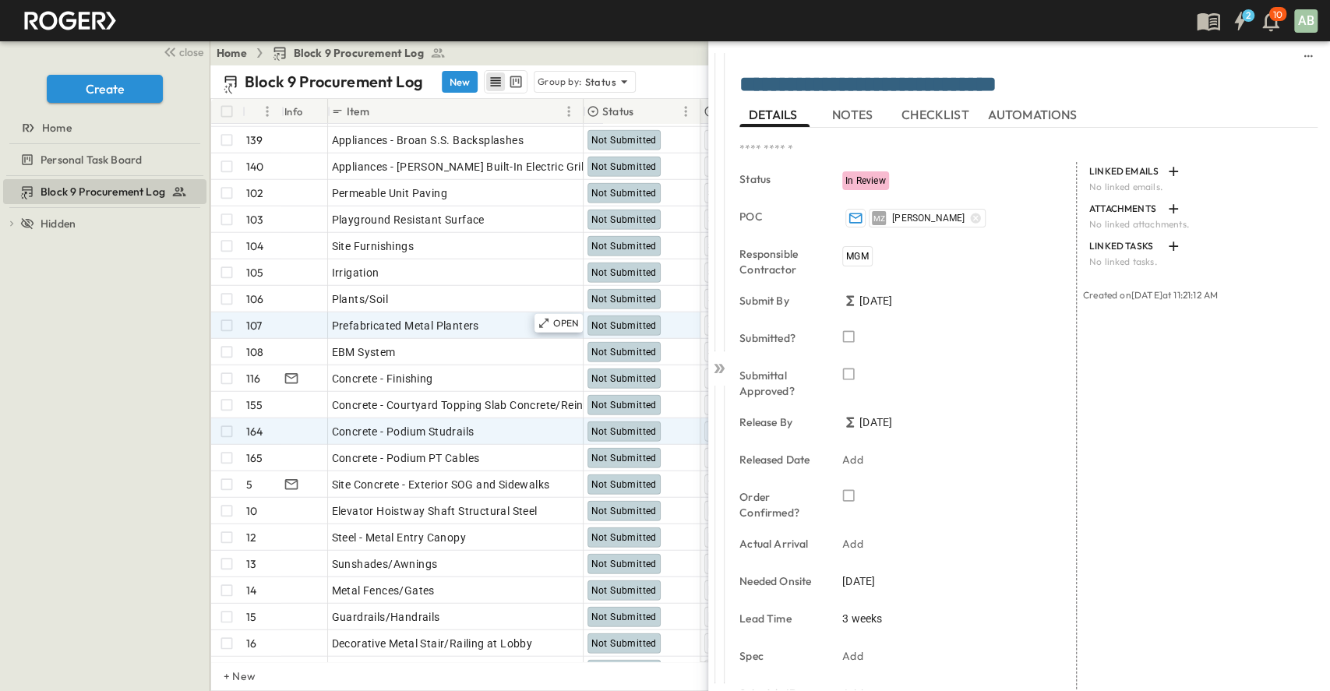
scroll to position [2700, 0]
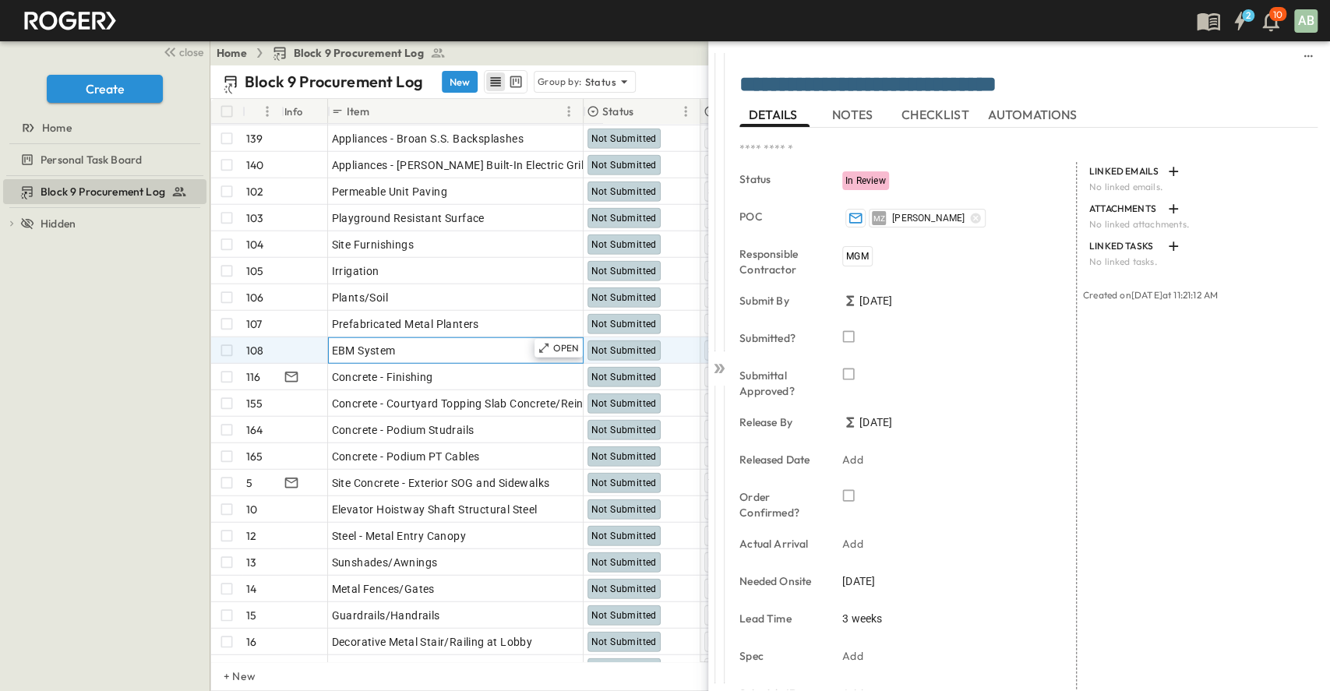
click at [519, 347] on div "EBM System" at bounding box center [456, 351] width 248 height 22
click at [574, 347] on p "OPEN" at bounding box center [566, 348] width 26 height 12
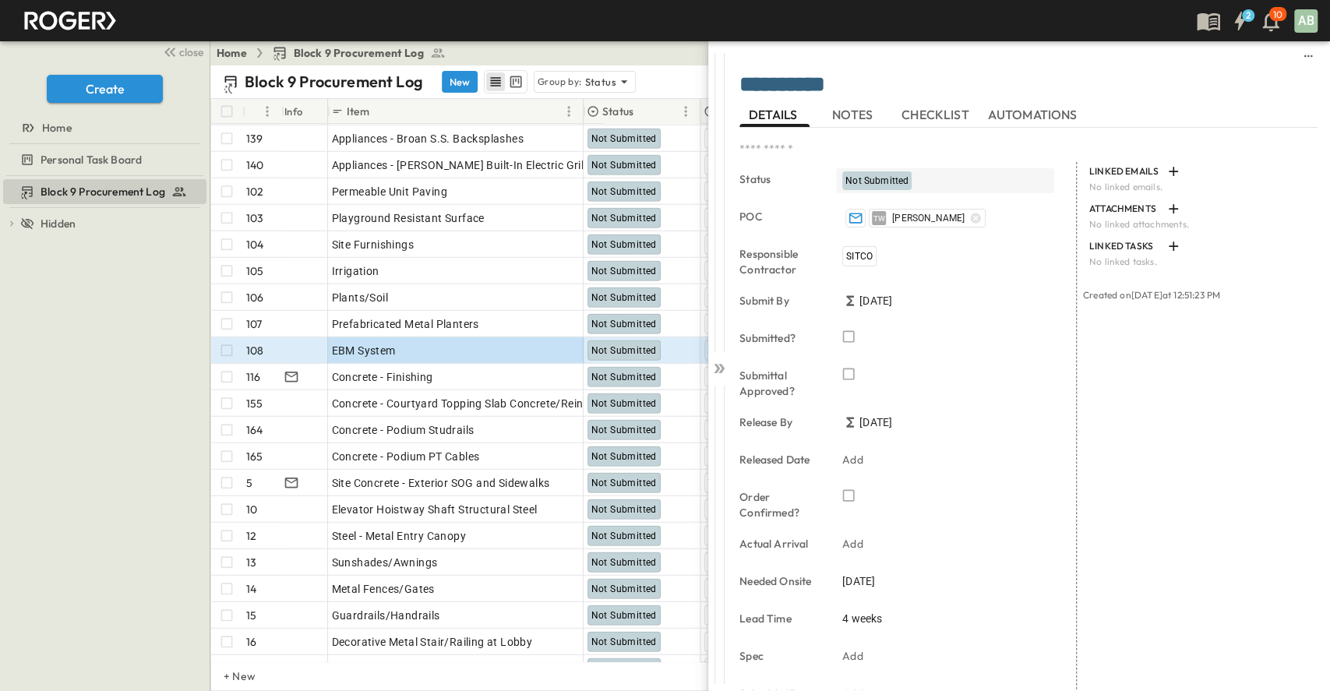
click at [881, 177] on span "Not Submitted" at bounding box center [876, 180] width 63 height 11
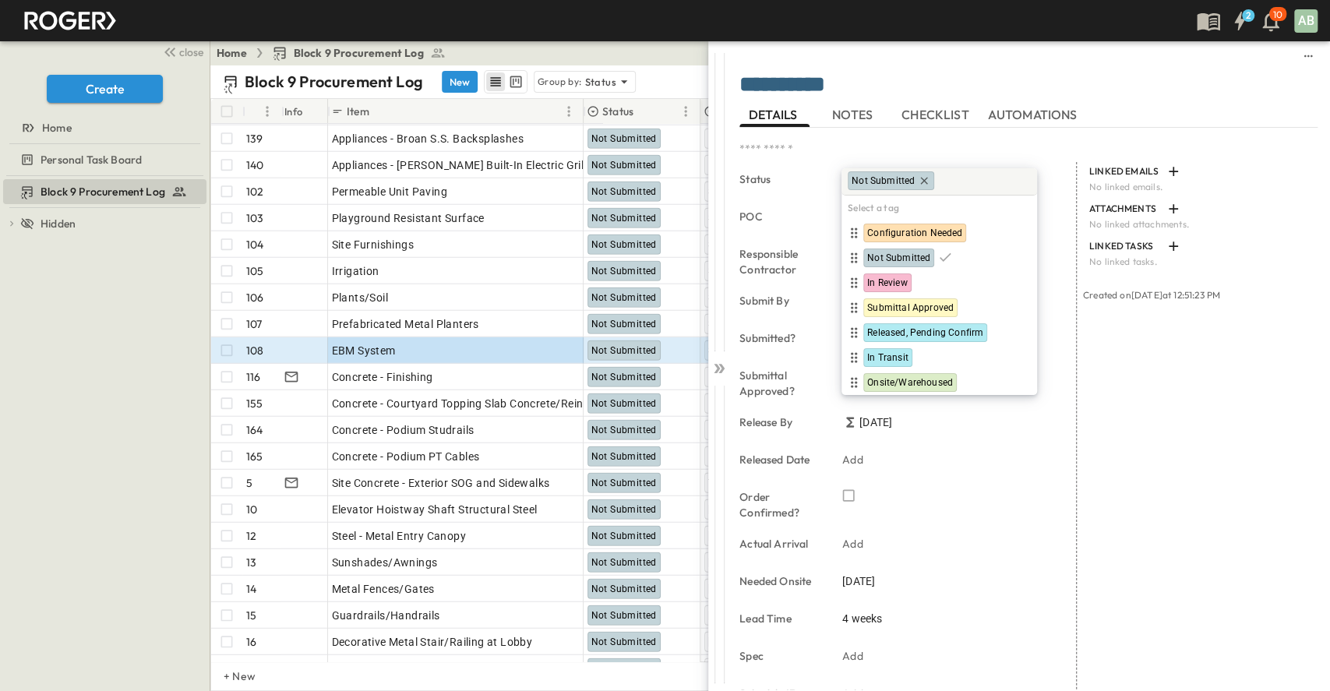
click at [7, 435] on div "Block 9 Procurement Log To pick up a draggable item, press the space bar. While…" at bounding box center [105, 433] width 210 height 515
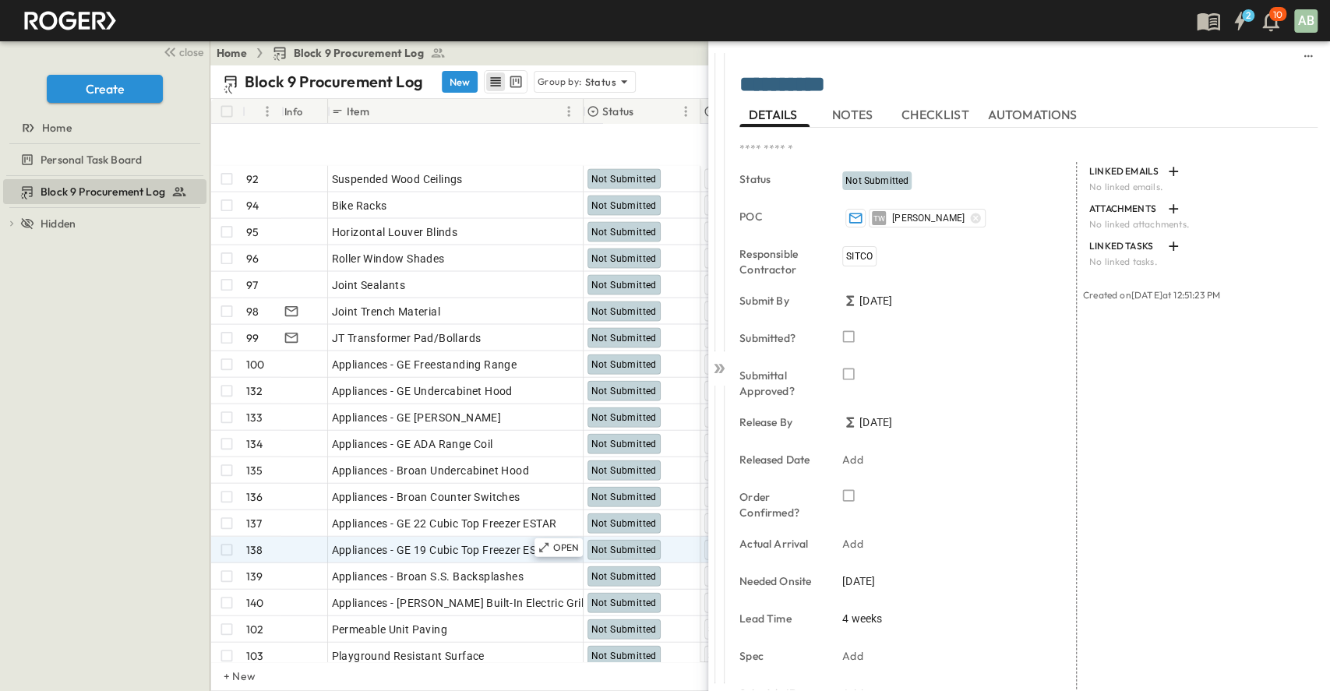
scroll to position [2372, 0]
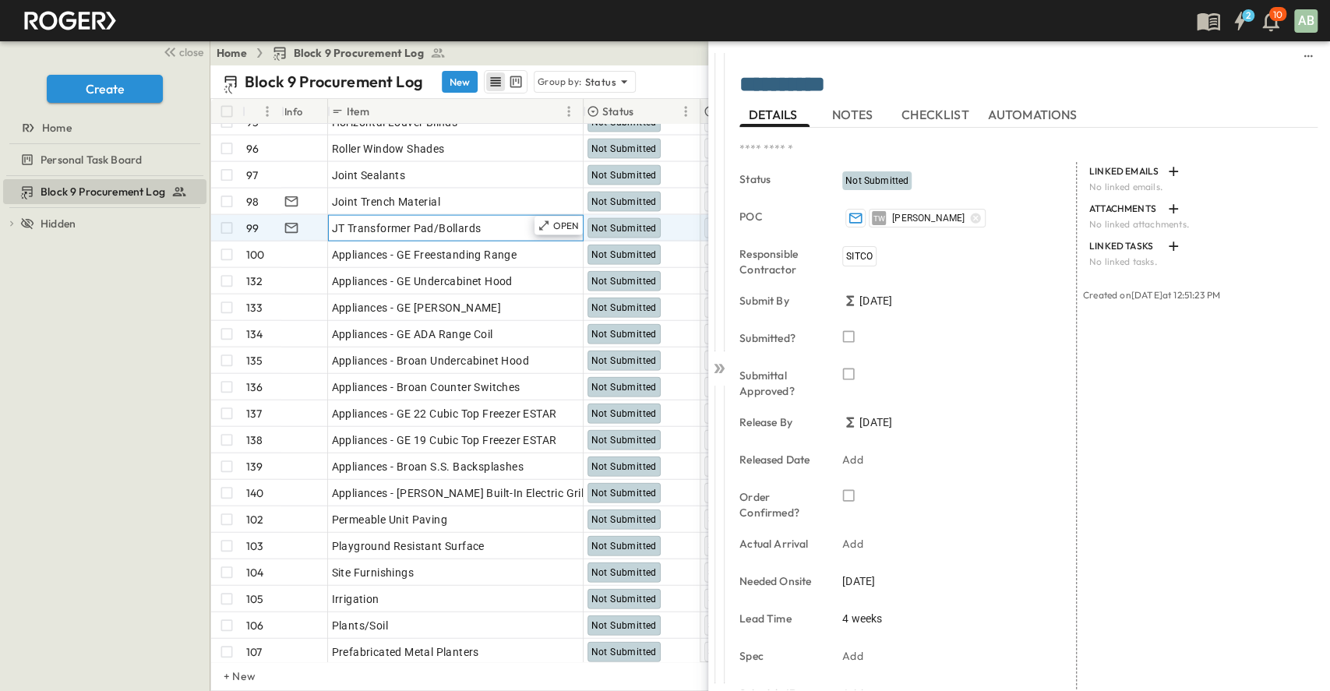
click at [347, 223] on span "JT Transformer Pad/Bollards" at bounding box center [407, 228] width 150 height 16
click at [343, 224] on input "**********" at bounding box center [455, 227] width 253 height 19
type input "**********"
click at [376, 200] on span "Joint Trench Material" at bounding box center [386, 202] width 108 height 16
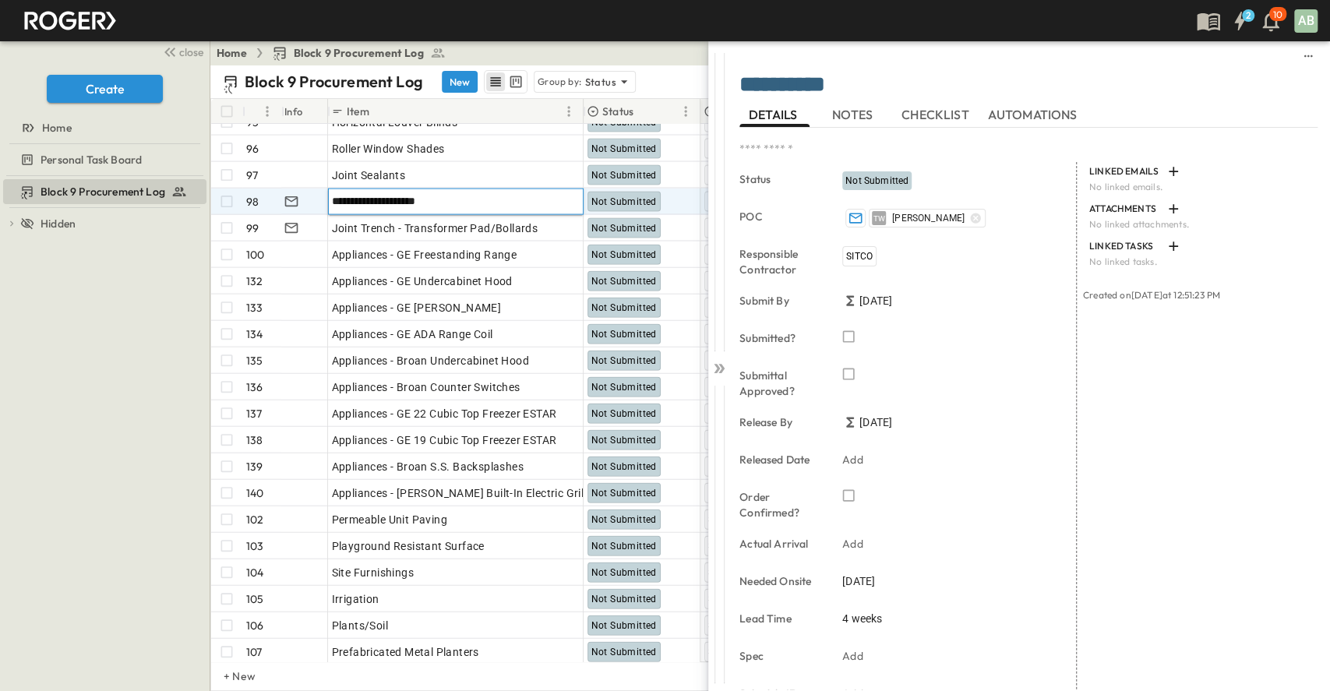
click at [393, 203] on input "**********" at bounding box center [455, 201] width 253 height 19
type input "**********"
click at [500, 165] on div "Joint Sealants" at bounding box center [456, 175] width 248 height 22
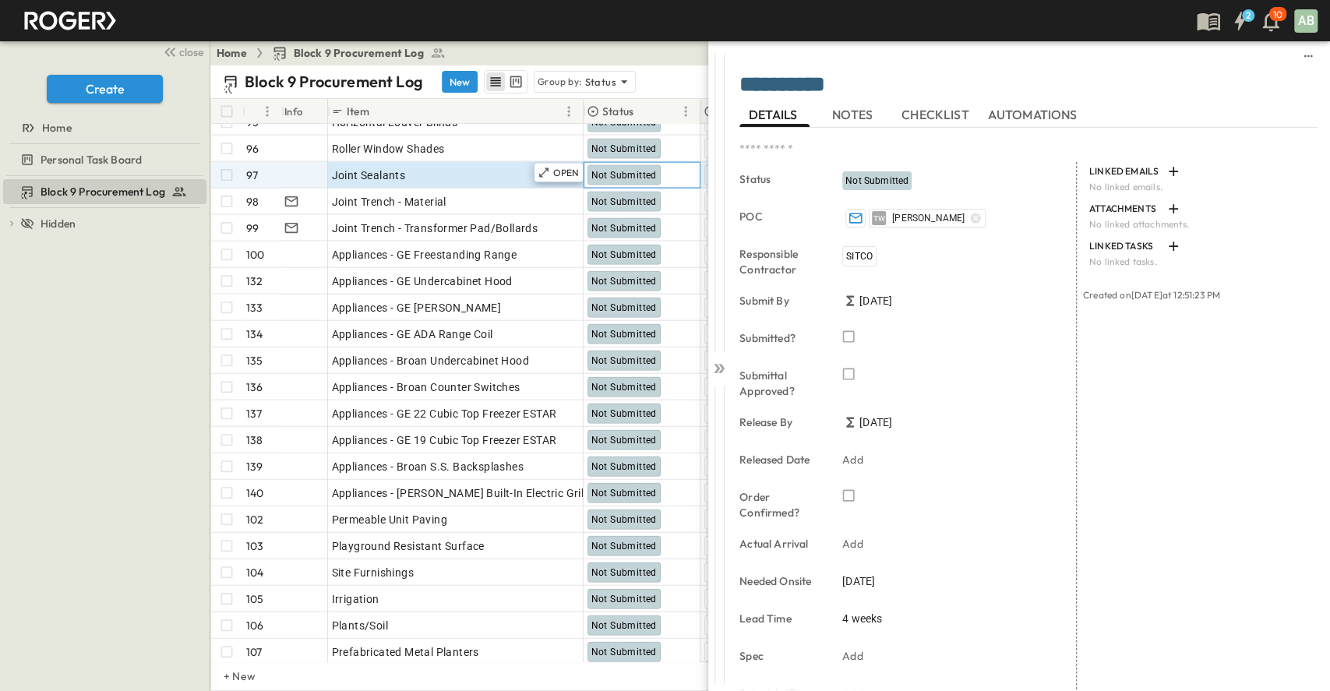
click at [633, 171] on span "Not Submitted" at bounding box center [623, 175] width 65 height 11
click at [883, 178] on span "Not Submitted" at bounding box center [876, 180] width 63 height 11
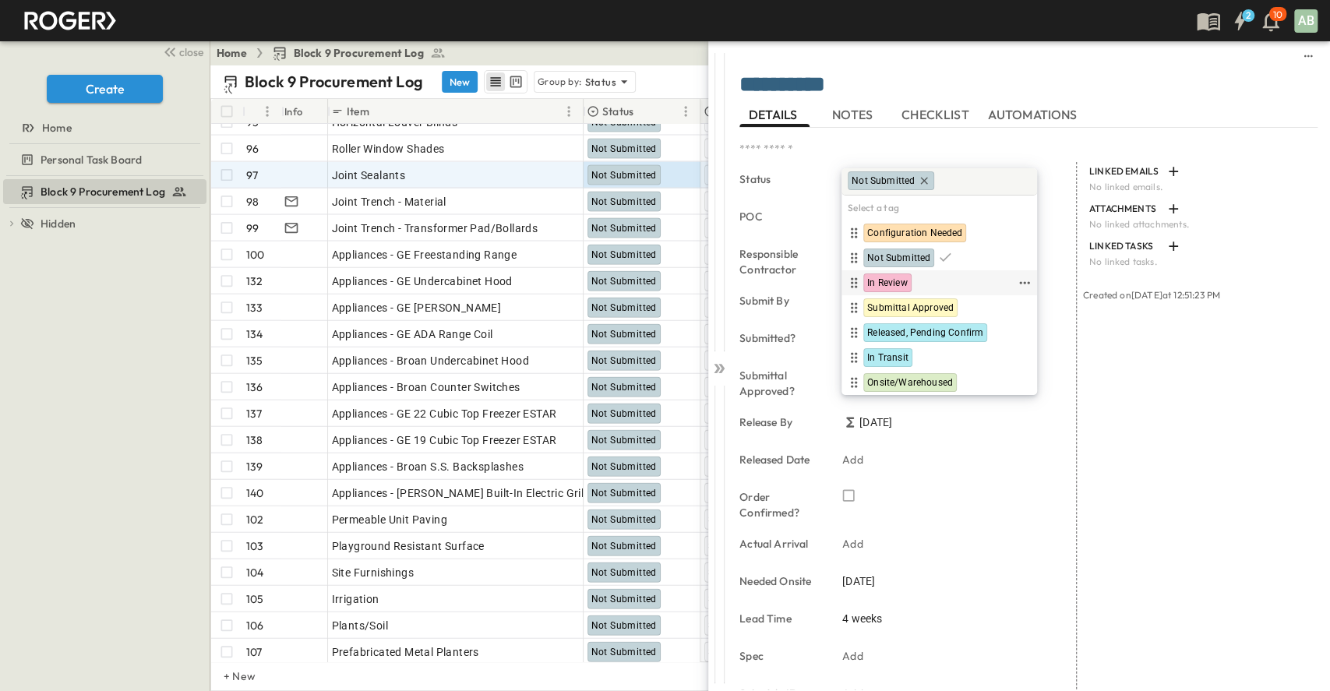
click at [897, 277] on span "In Review" at bounding box center [887, 283] width 41 height 12
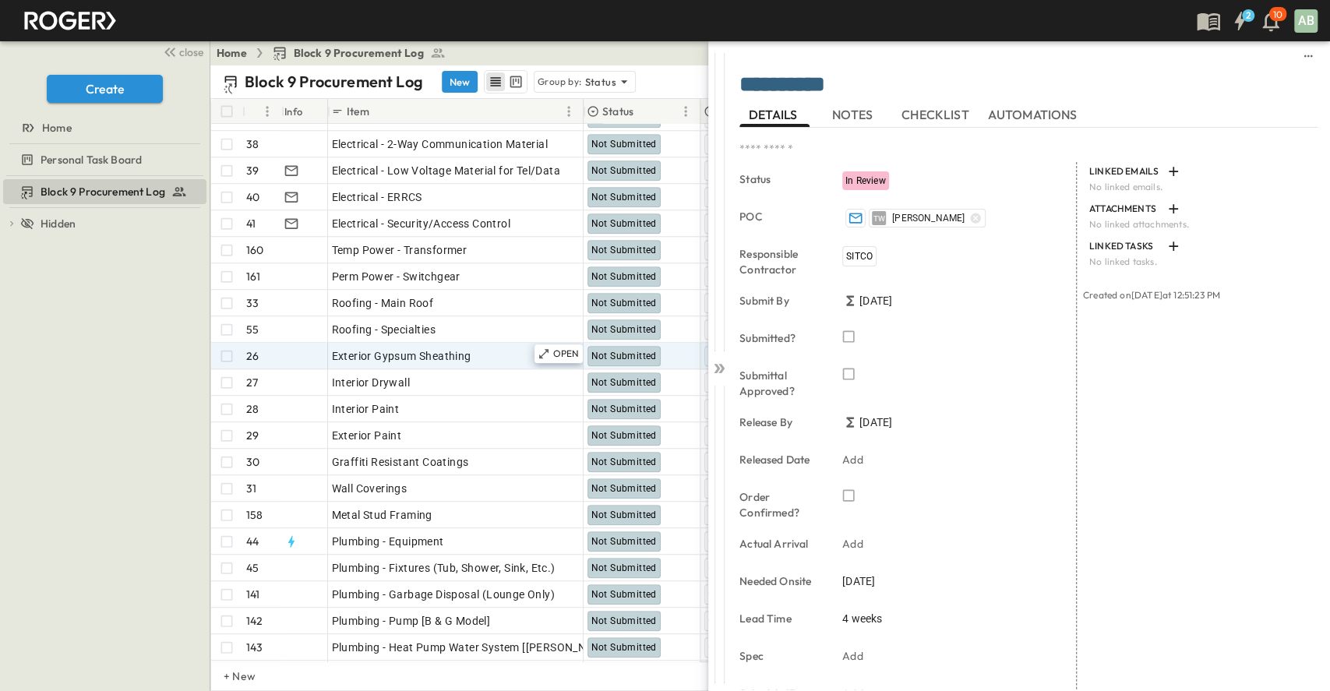
scroll to position [710, 0]
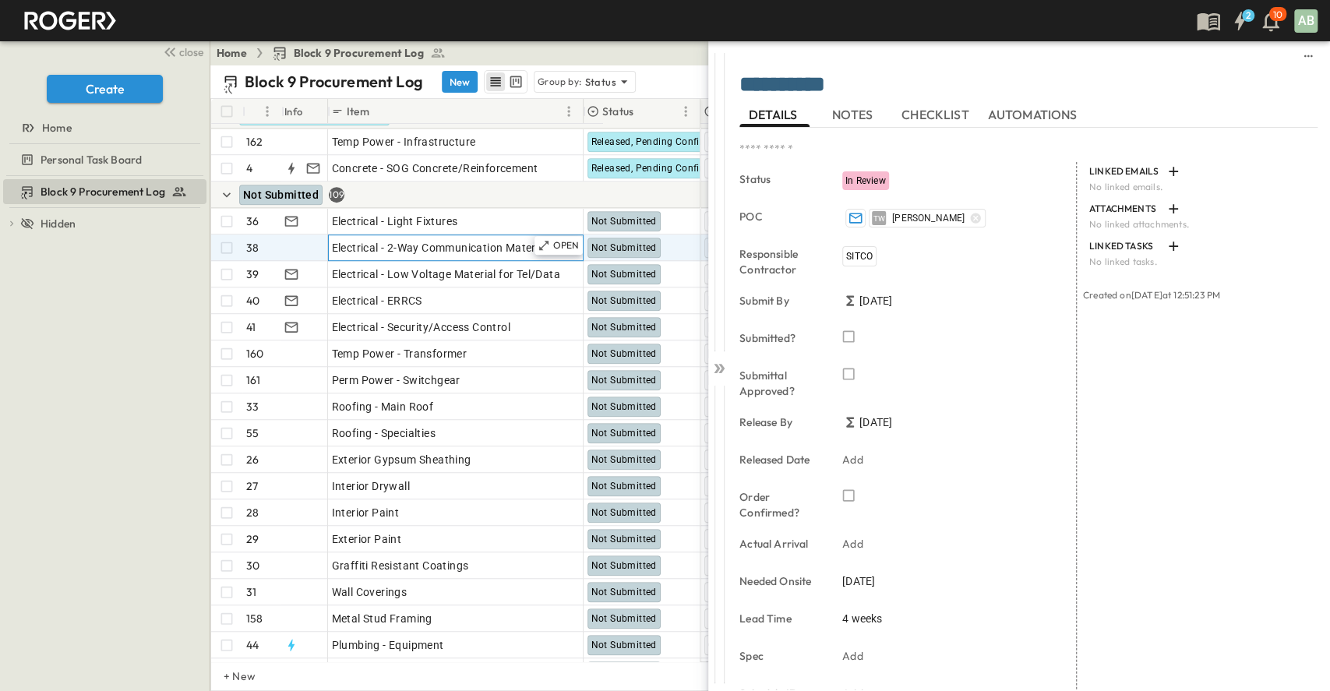
click at [439, 243] on span "Electrical - 2-Way Communication Material" at bounding box center [440, 248] width 216 height 16
click at [410, 267] on span "Electrical - Low Voltage Material for Tel/Data" at bounding box center [446, 274] width 228 height 16
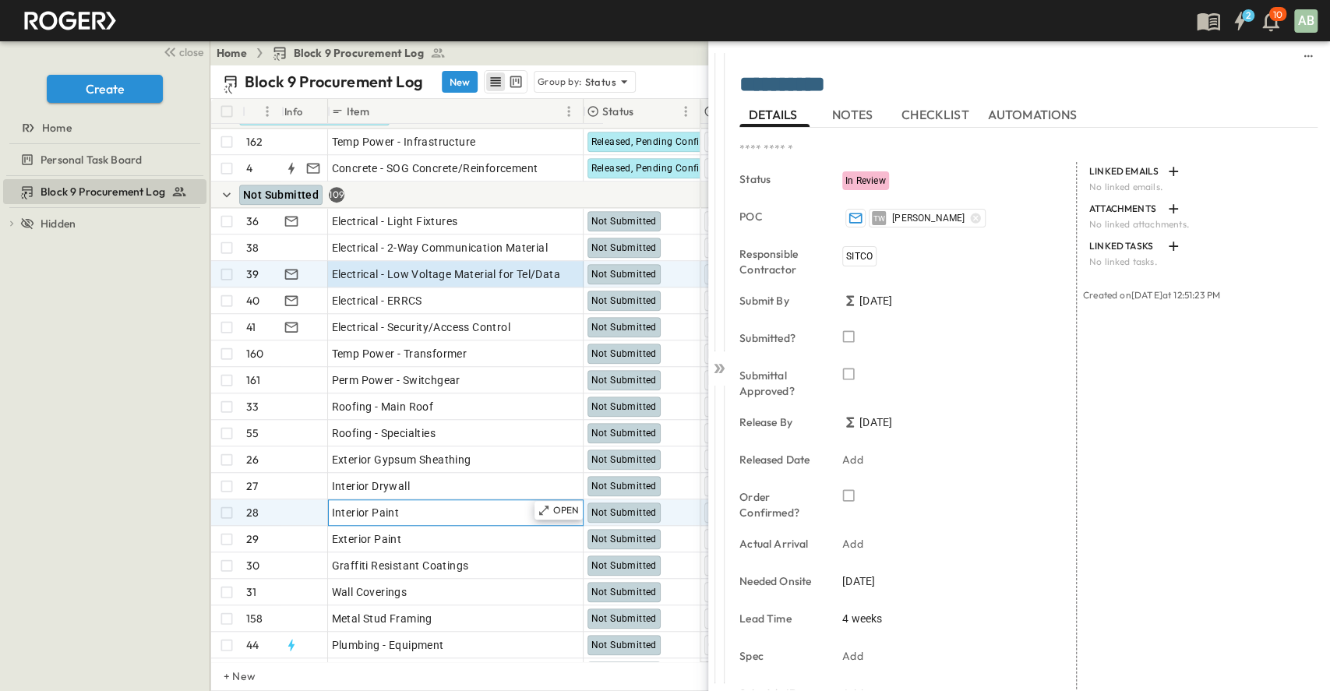
click at [360, 508] on span "Interior Paint" at bounding box center [366, 513] width 68 height 16
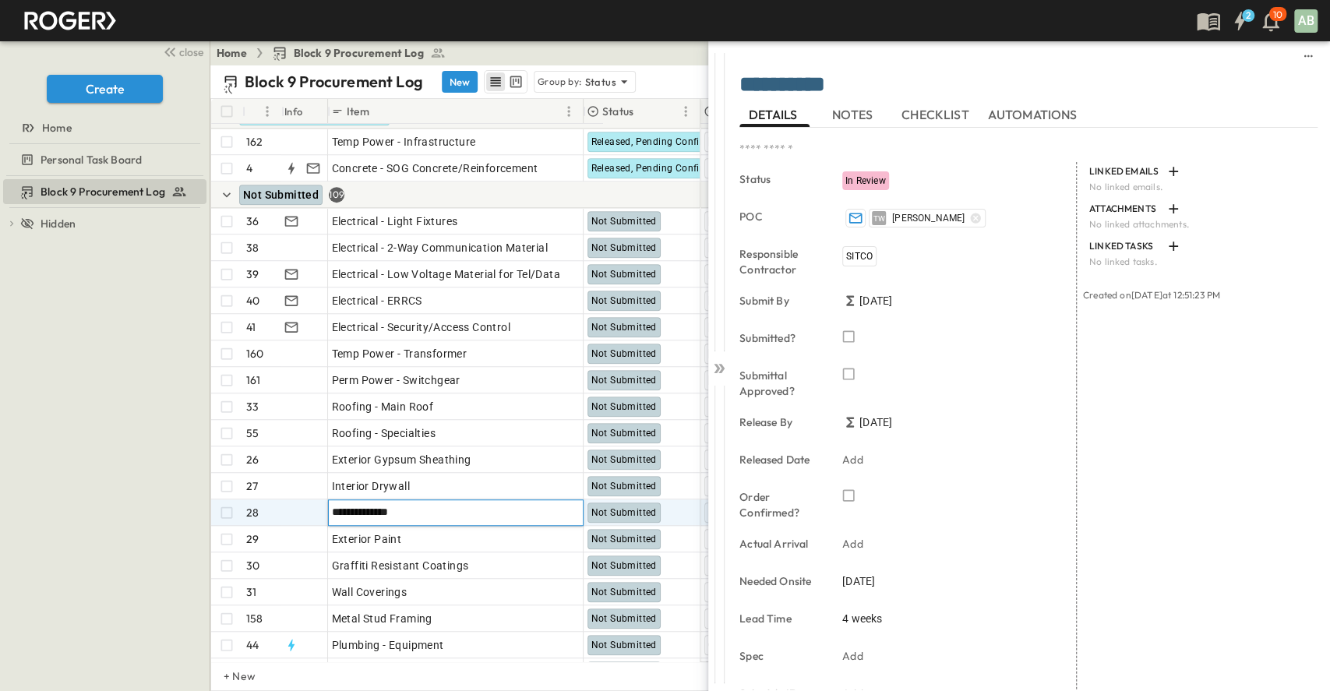
drag, startPoint x: 408, startPoint y: 509, endPoint x: 260, endPoint y: 508, distance: 148.0
click at [260, 508] on div "**********" at bounding box center [455, 512] width 489 height 26
type input "**********"
click at [368, 541] on span "Exterior Paint" at bounding box center [367, 539] width 70 height 16
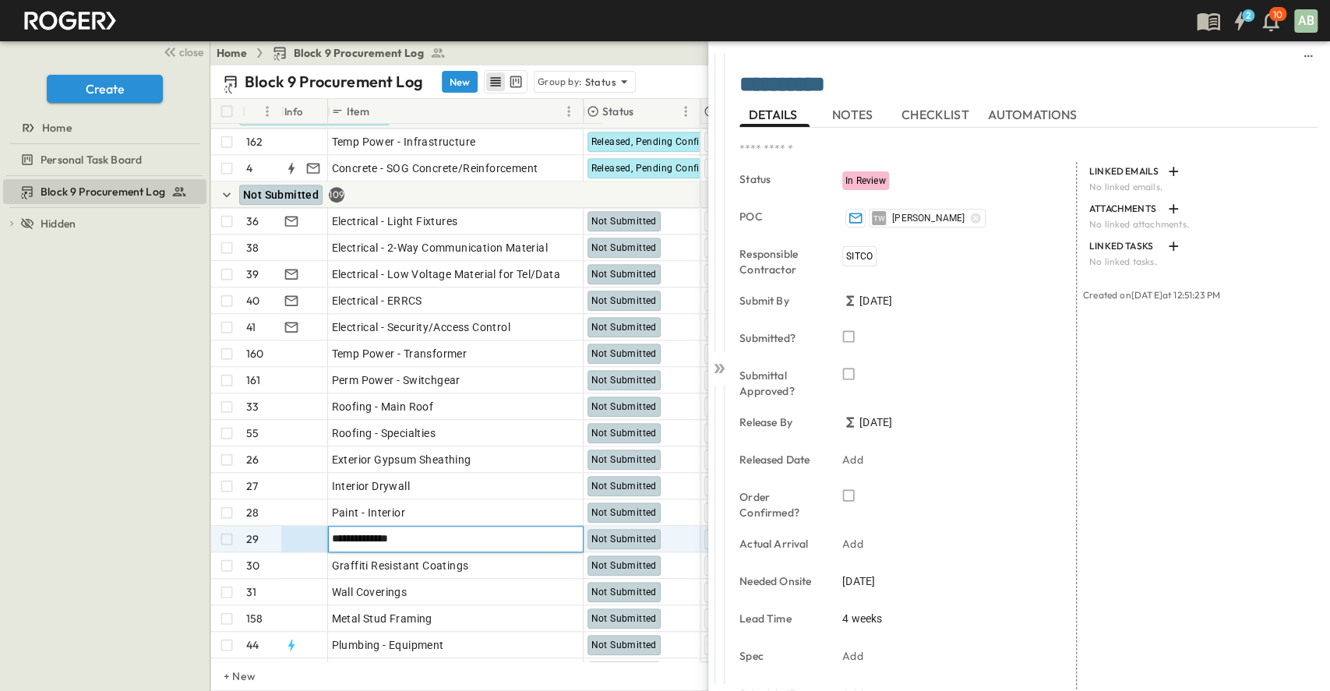
drag, startPoint x: 406, startPoint y: 537, endPoint x: 318, endPoint y: 536, distance: 88.0
type input "**********"
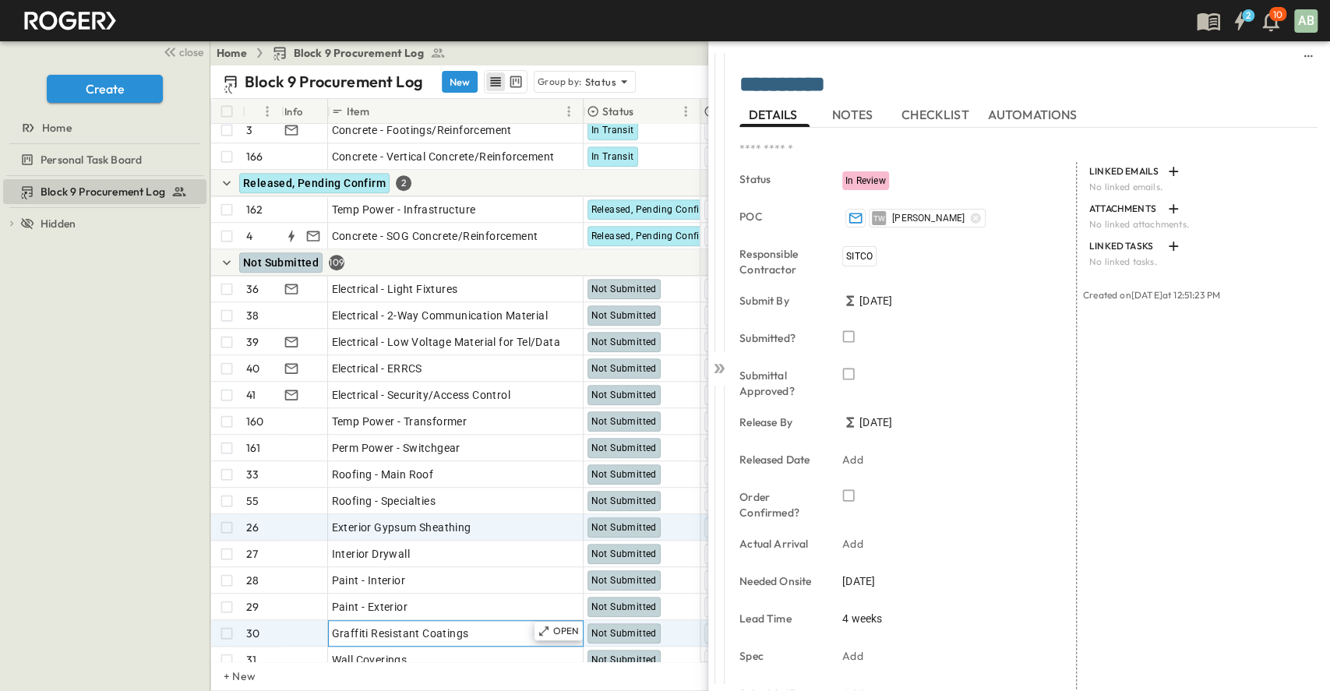
scroll to position [606, 0]
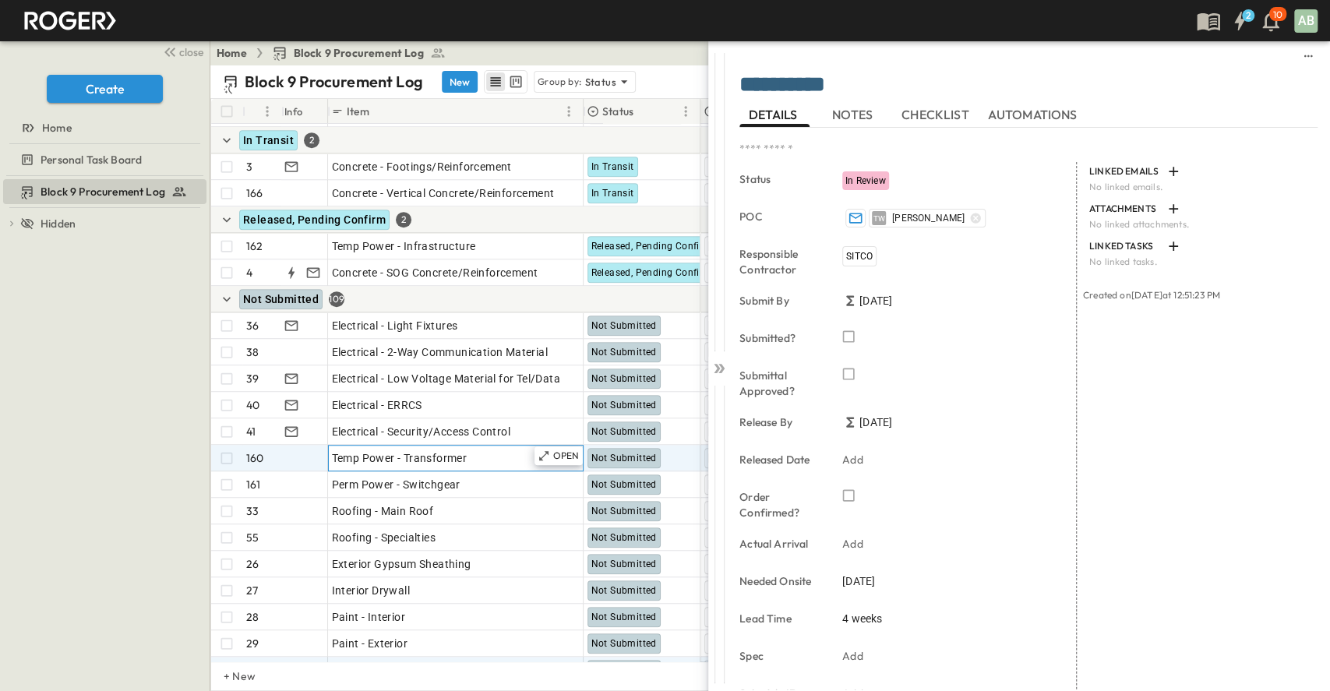
click at [353, 456] on span "Temp Power - Transformer" at bounding box center [400, 458] width 136 height 16
click at [385, 454] on input "**********" at bounding box center [455, 457] width 253 height 19
click at [358, 455] on input "**********" at bounding box center [455, 457] width 253 height 19
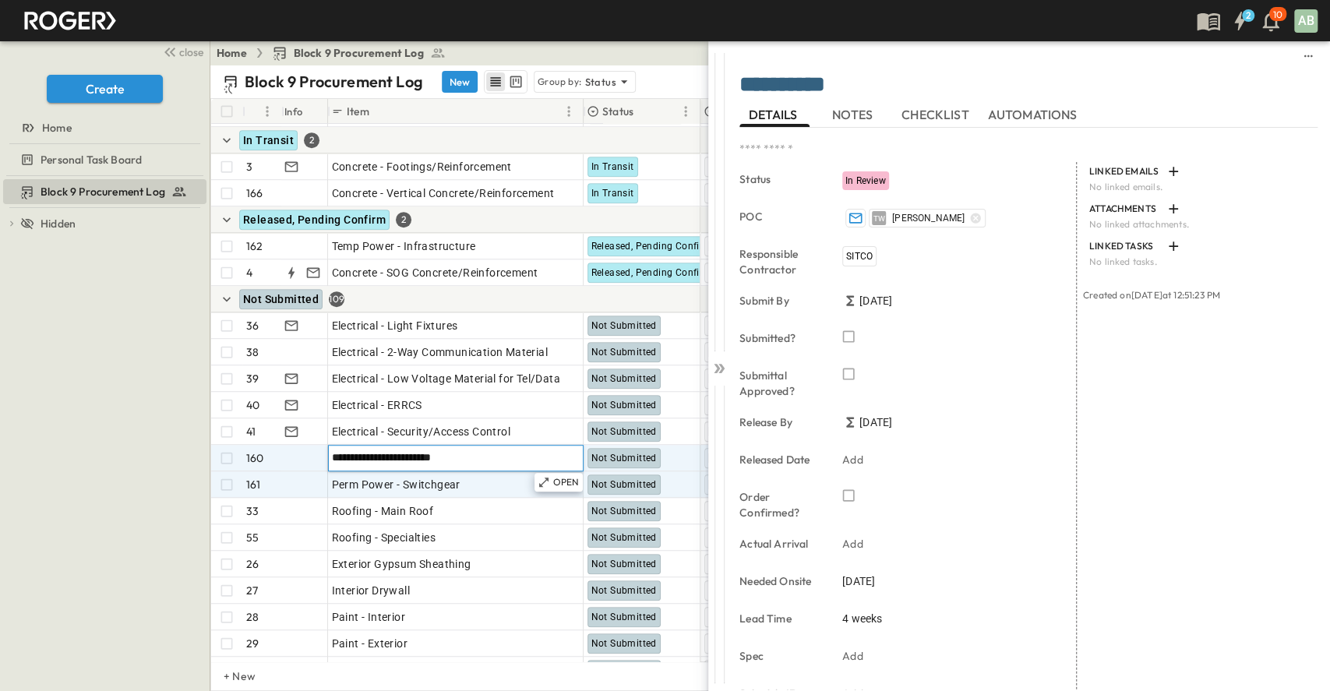
type input "**********"
click at [358, 487] on span "Perm Power - Switchgear" at bounding box center [396, 485] width 129 height 16
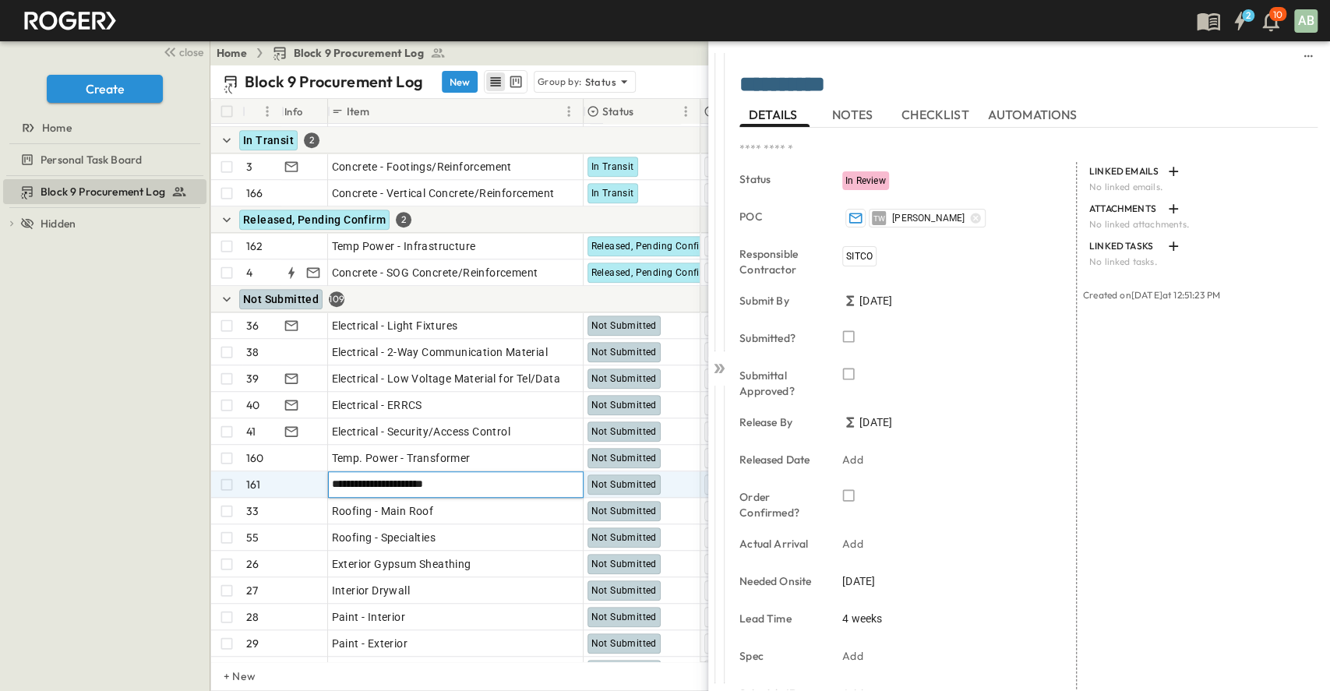
click at [358, 483] on input "**********" at bounding box center [455, 483] width 253 height 19
type input "**********"
click at [448, 544] on div "Roofing - Specialties" at bounding box center [456, 538] width 248 height 22
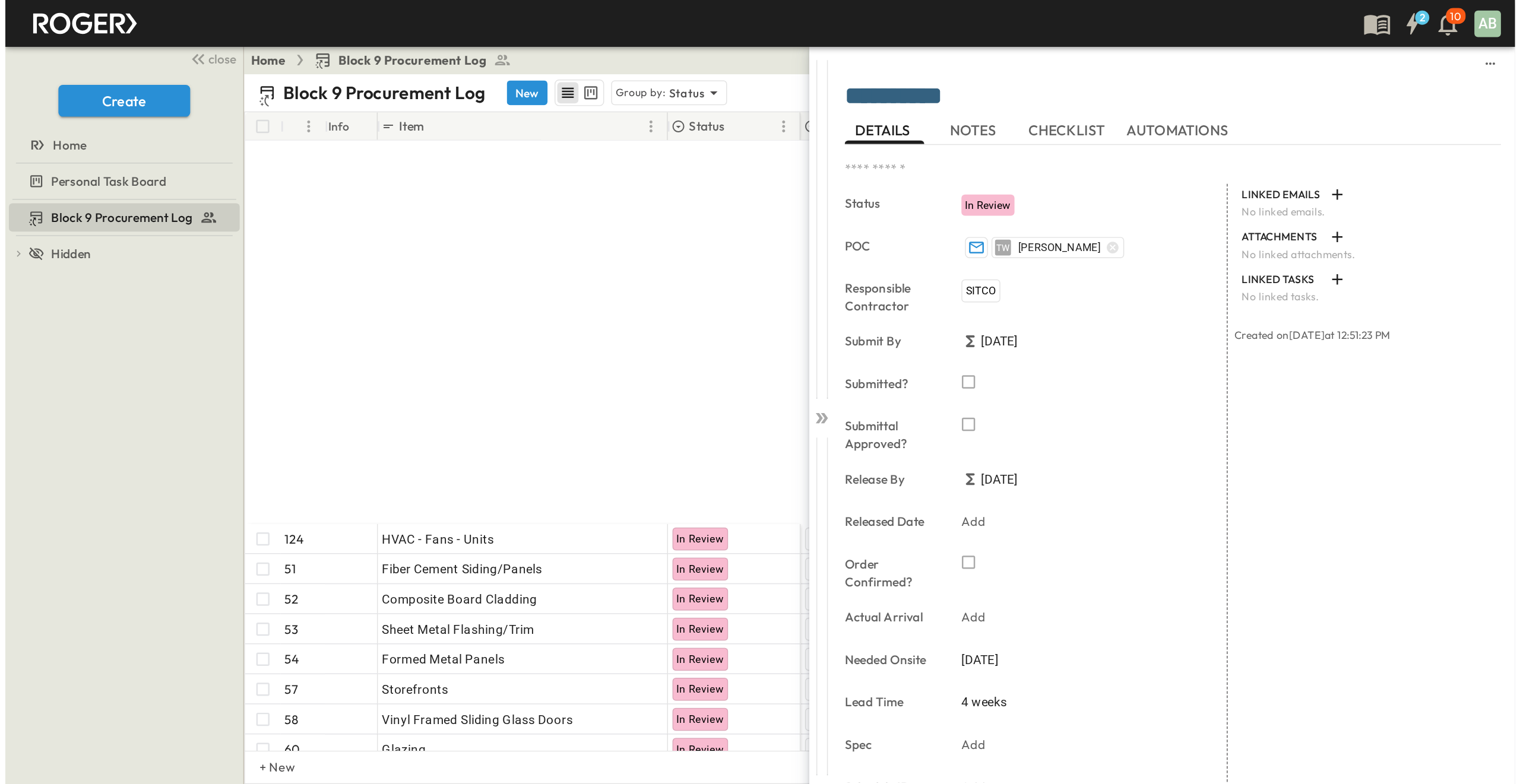
scroll to position [3073, 0]
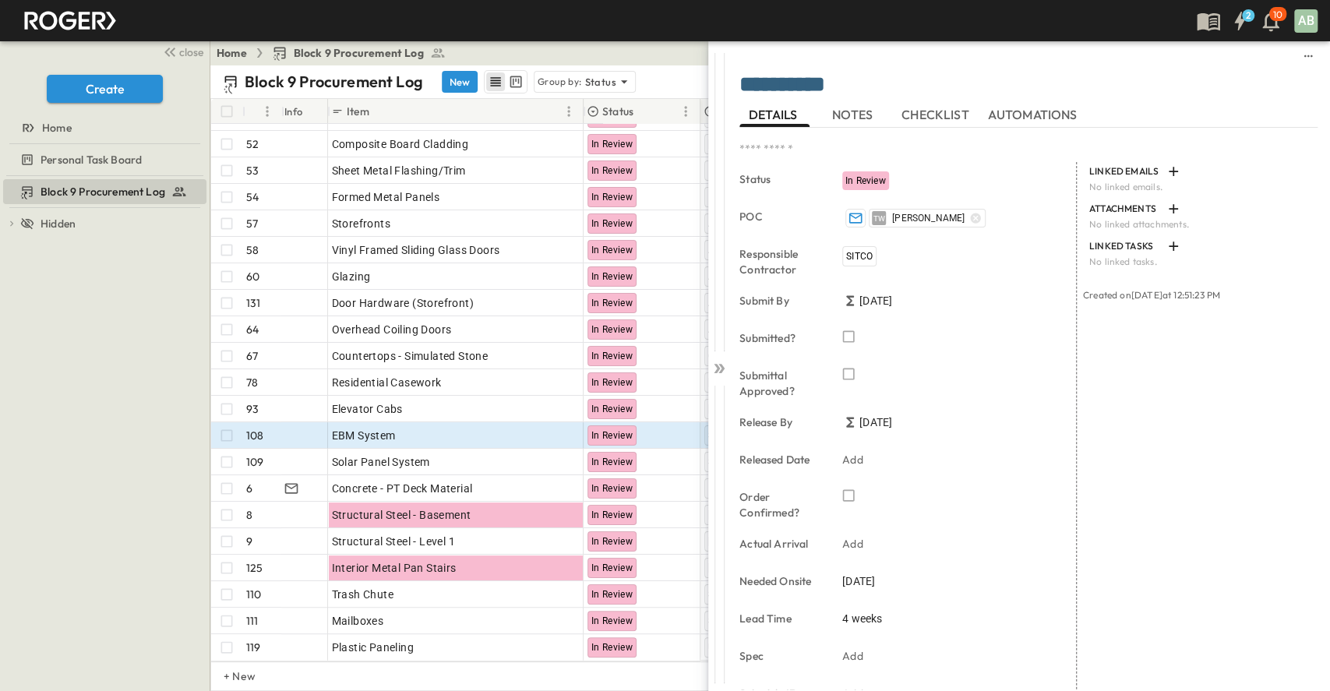
click at [0, 435] on div "Block 9 Procurement Log To pick up a draggable item, press the space bar. While…" at bounding box center [105, 433] width 210 height 515
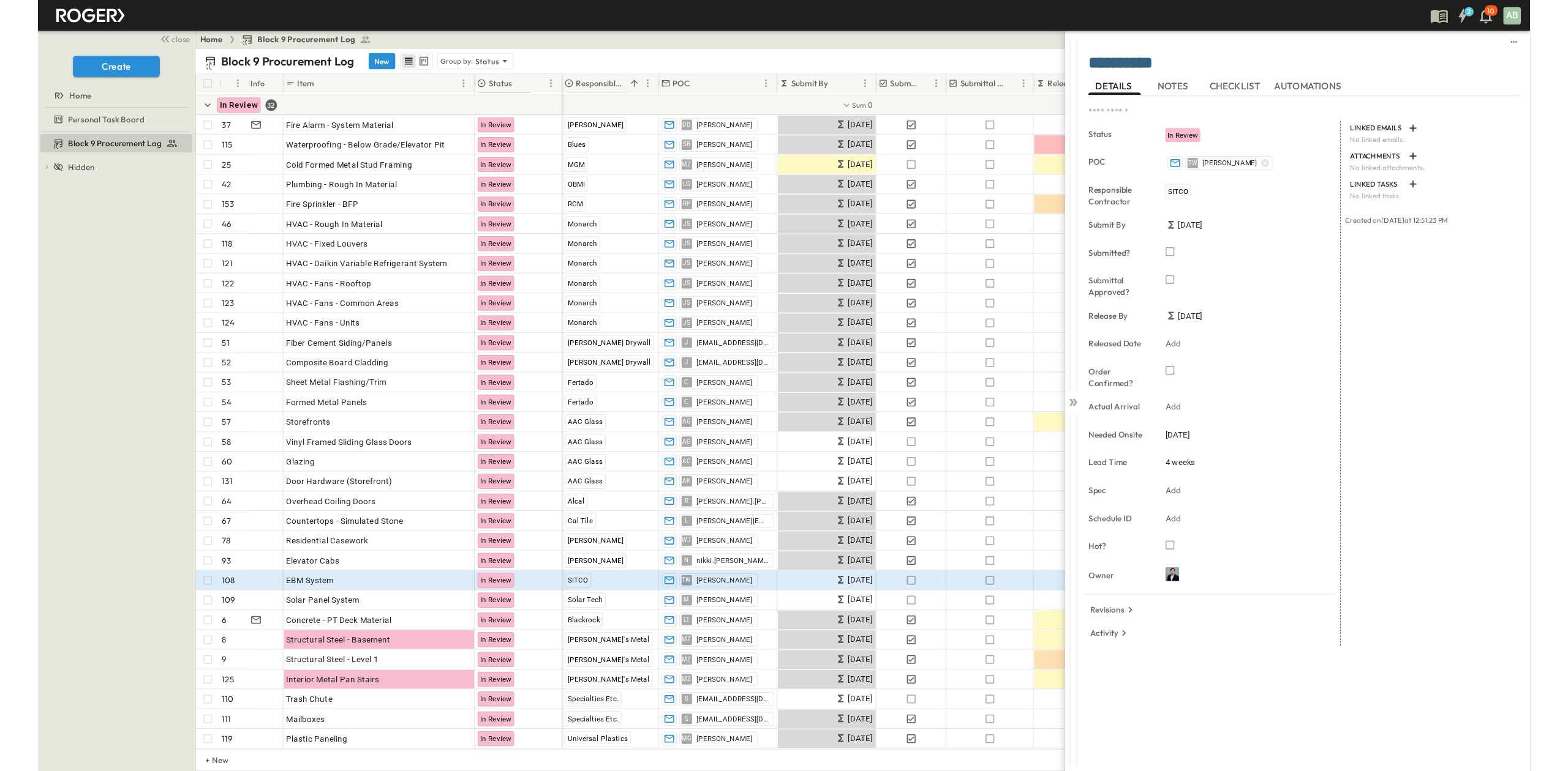
scroll to position [2902, 0]
